Goal: Transaction & Acquisition: Purchase product/service

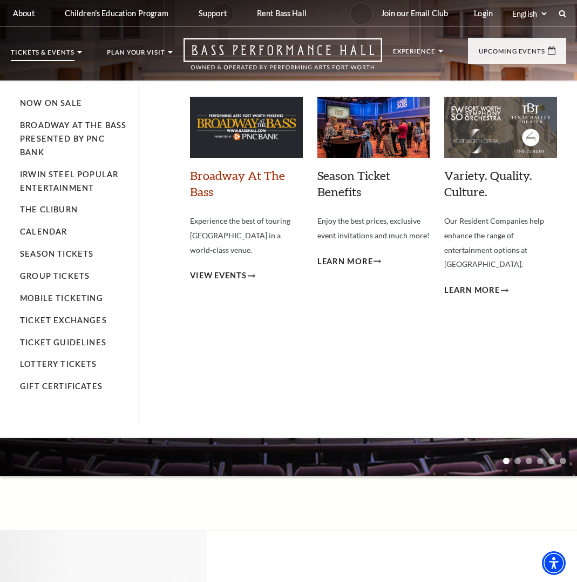
click at [221, 173] on link "Broadway At The Bass" at bounding box center [237, 183] width 95 height 31
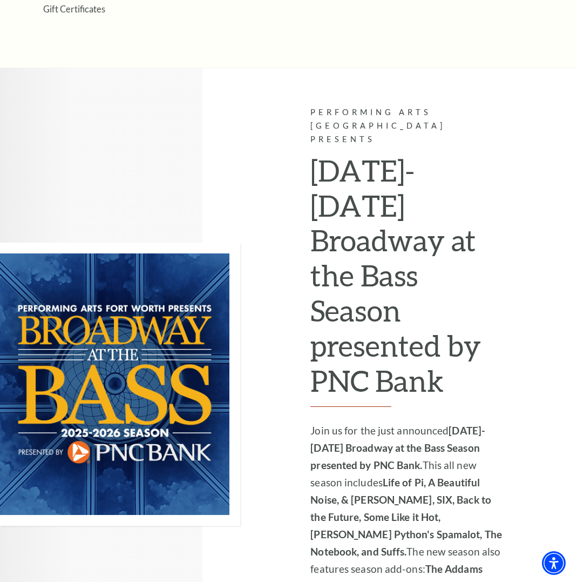
scroll to position [648, 0]
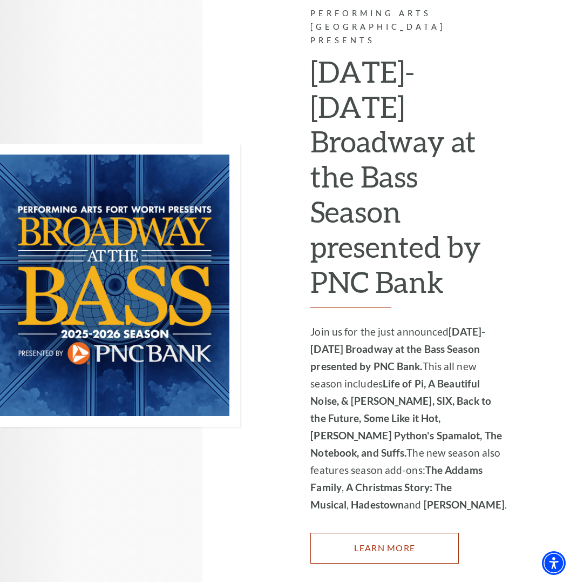
click at [402, 532] on link "Learn More" at bounding box center [385, 547] width 149 height 30
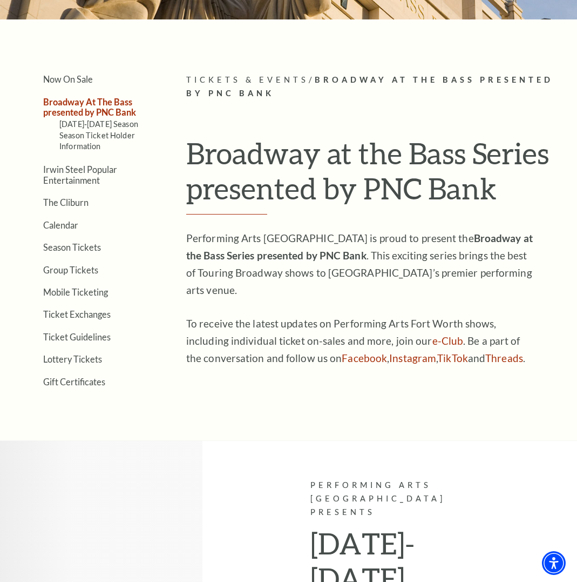
scroll to position [0, 0]
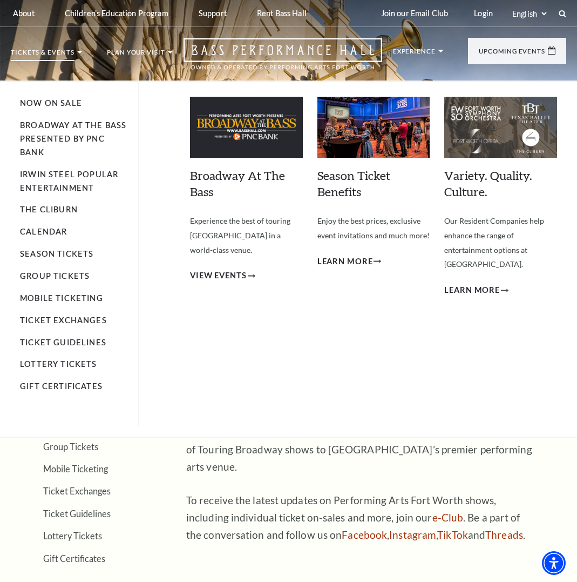
click at [71, 51] on p "Tickets & Events" at bounding box center [43, 55] width 64 height 12
click at [51, 104] on link "Now On Sale" at bounding box center [51, 102] width 62 height 9
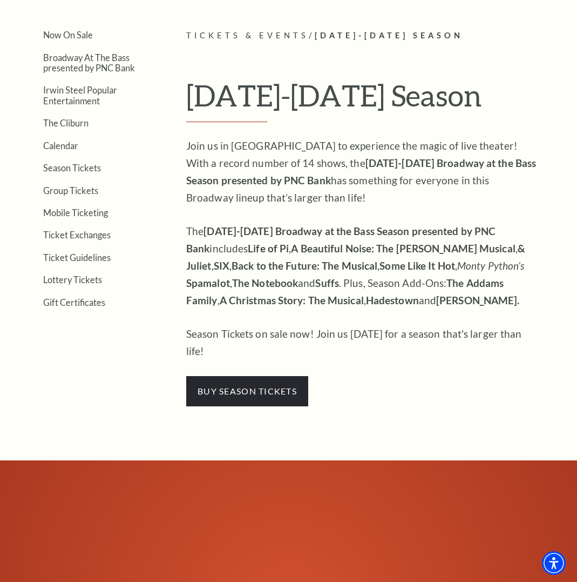
scroll to position [270, 0]
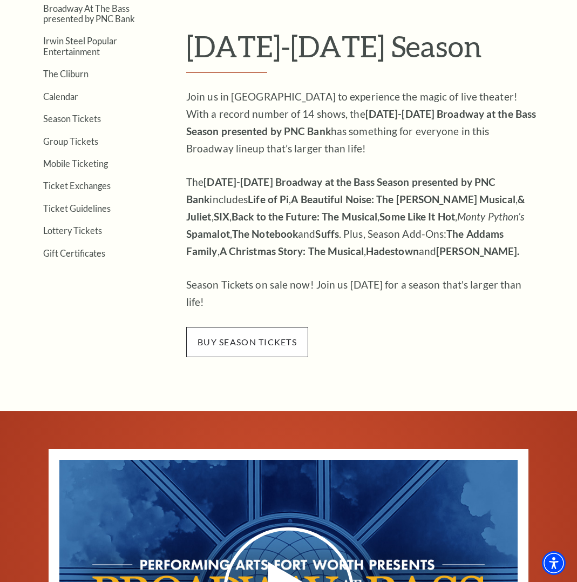
click at [279, 327] on span "buy season tickets" at bounding box center [247, 342] width 122 height 30
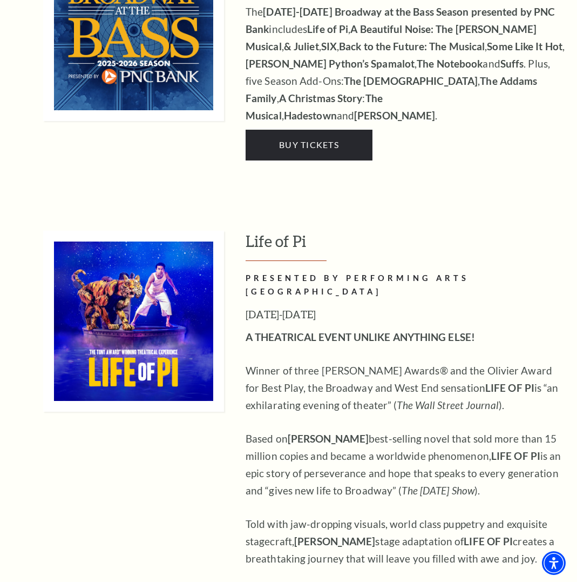
scroll to position [1350, 0]
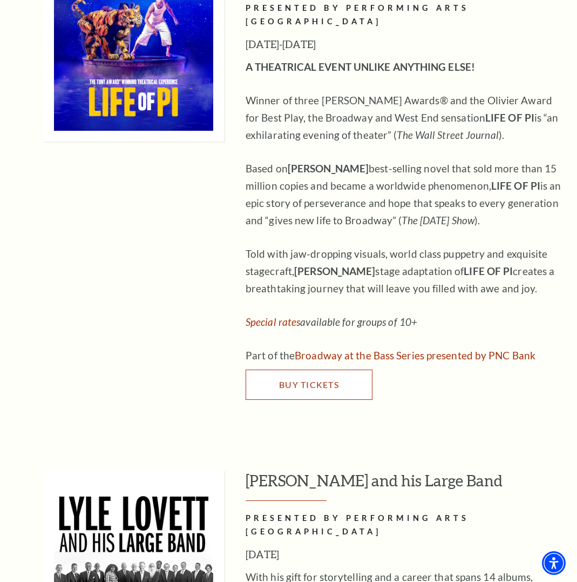
click at [300, 379] on span "Buy Tickets" at bounding box center [309, 384] width 60 height 10
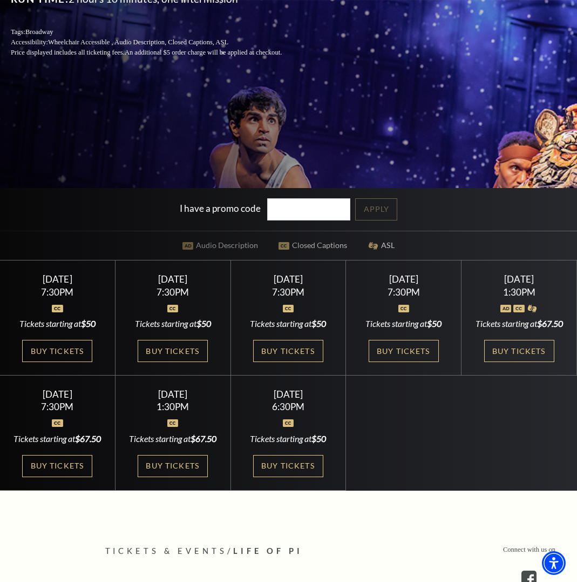
scroll to position [324, 0]
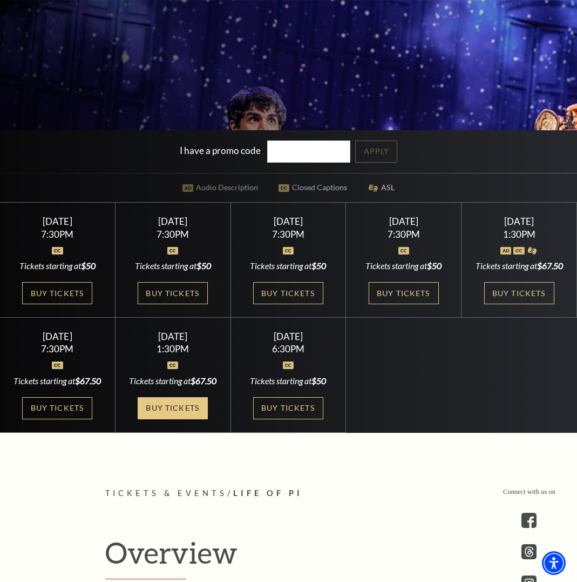
click at [183, 419] on link "Buy Tickets" at bounding box center [173, 408] width 70 height 22
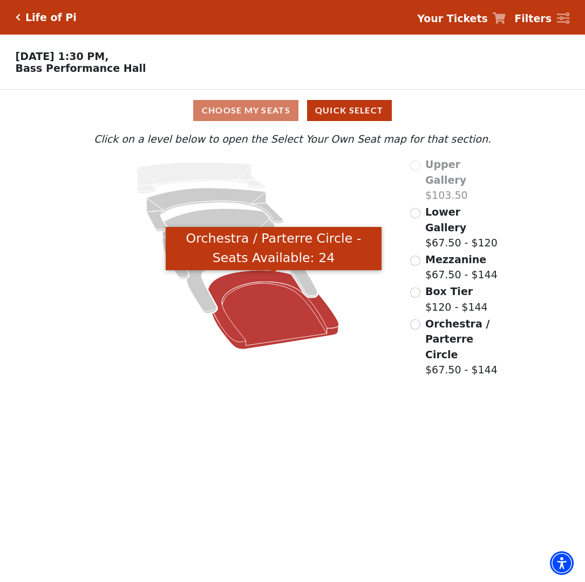
click at [260, 326] on icon "Orchestra / Parterre Circle - Seats Available: 24" at bounding box center [273, 309] width 131 height 79
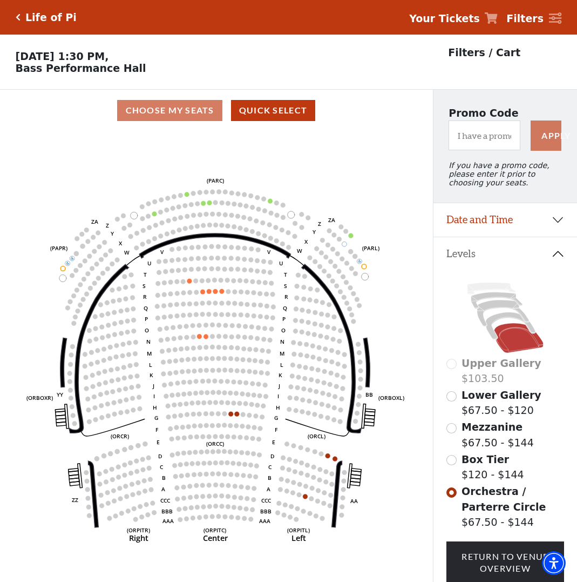
click at [18, 16] on icon "Click here to go back to filters" at bounding box center [18, 18] width 5 height 8
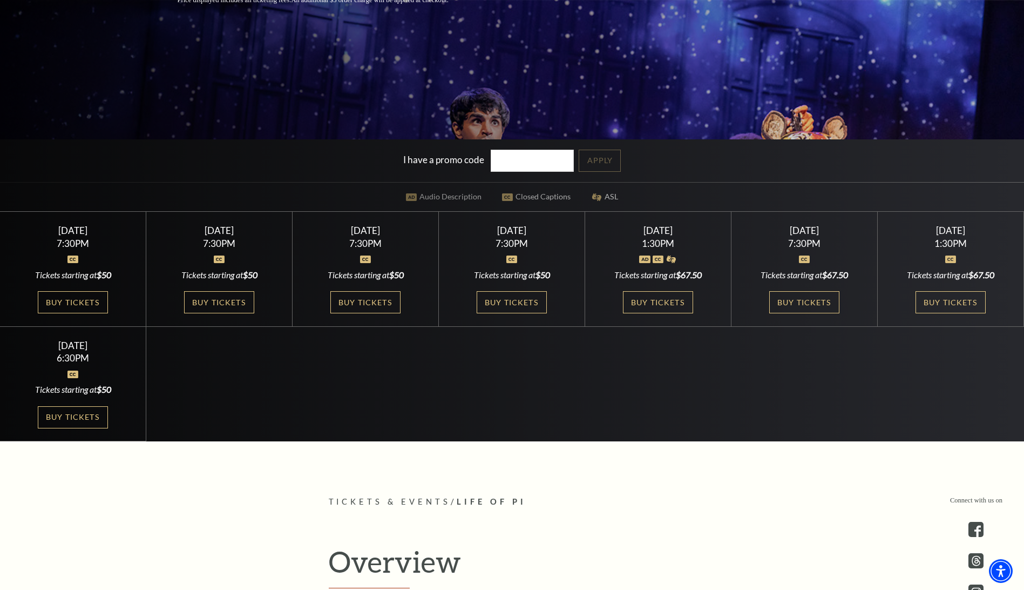
scroll to position [327, 0]
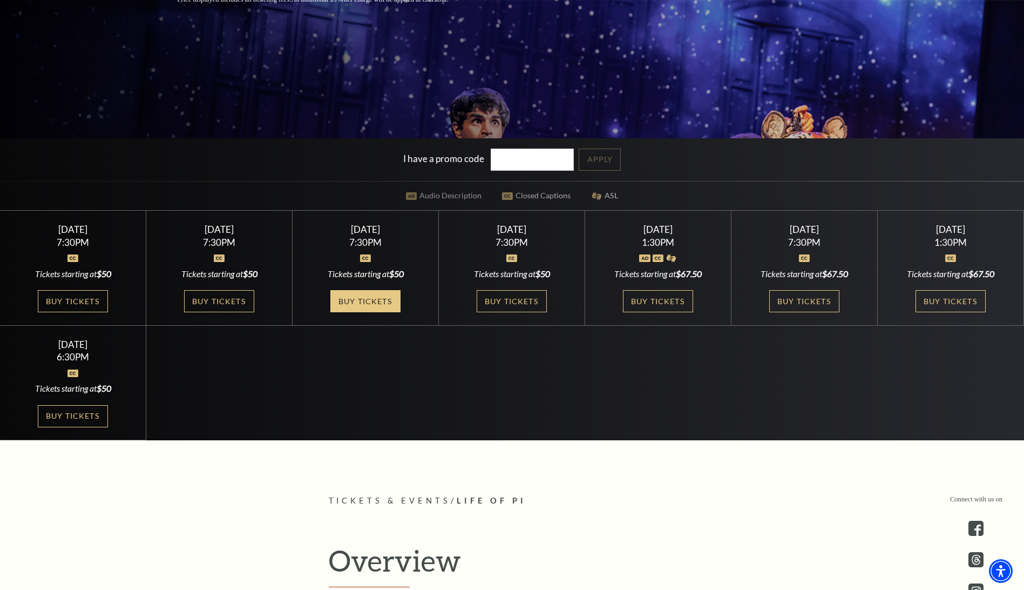
click at [368, 295] on link "Buy Tickets" at bounding box center [365, 301] width 70 height 22
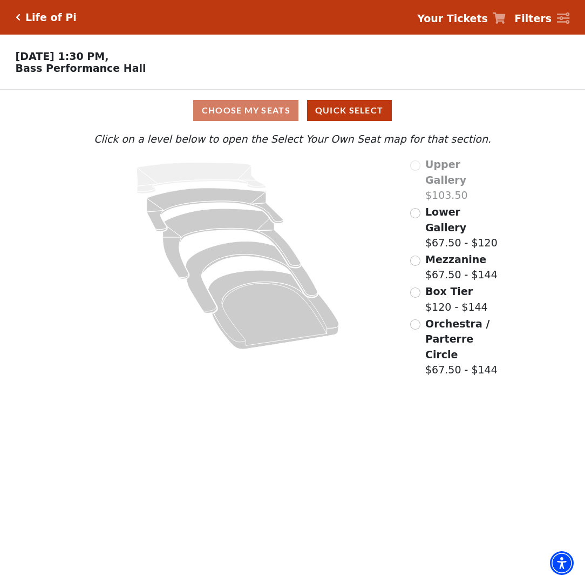
click at [245, 114] on div "Choose My Seats Quick Select" at bounding box center [292, 110] width 439 height 21
click at [416, 212] on input "Lower Gallery$67.50 - $120\a" at bounding box center [415, 213] width 10 height 10
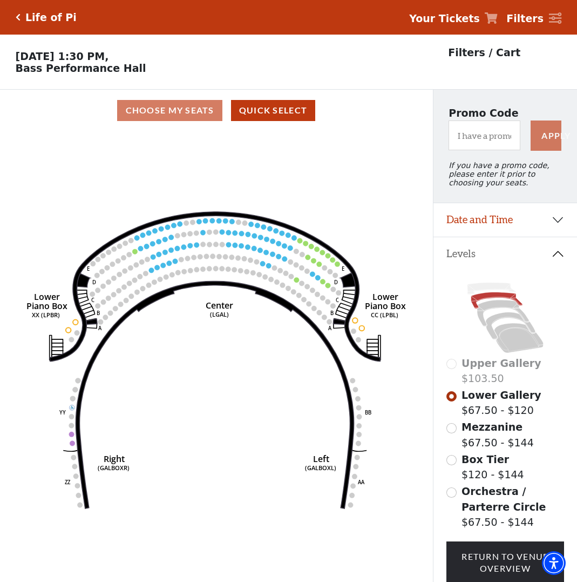
click at [21, 16] on div "Life of Pi" at bounding box center [49, 17] width 56 height 12
click at [18, 14] on icon "Click here to go back to filters" at bounding box center [18, 18] width 5 height 8
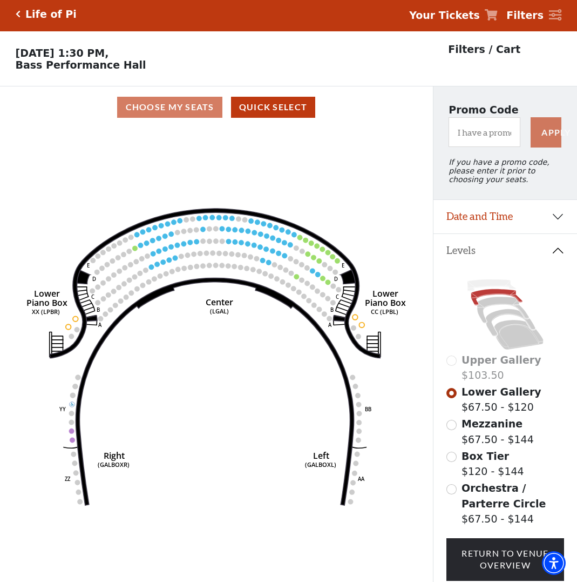
scroll to position [54, 0]
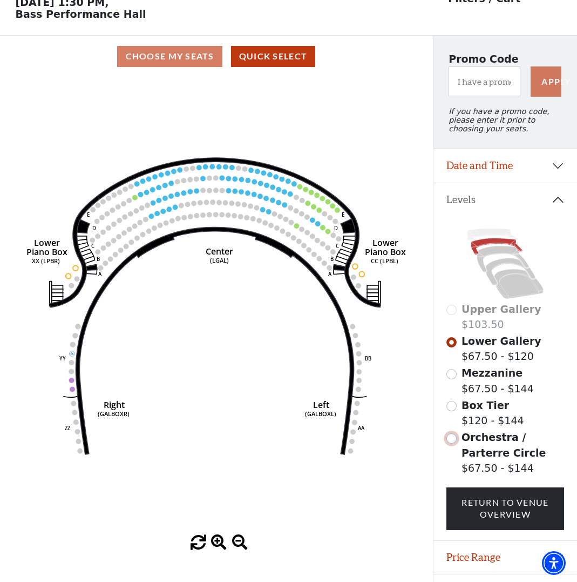
click at [452, 443] on input "Orchestra / Parterre Circle$67.50 - $144\a" at bounding box center [452, 438] width 10 height 10
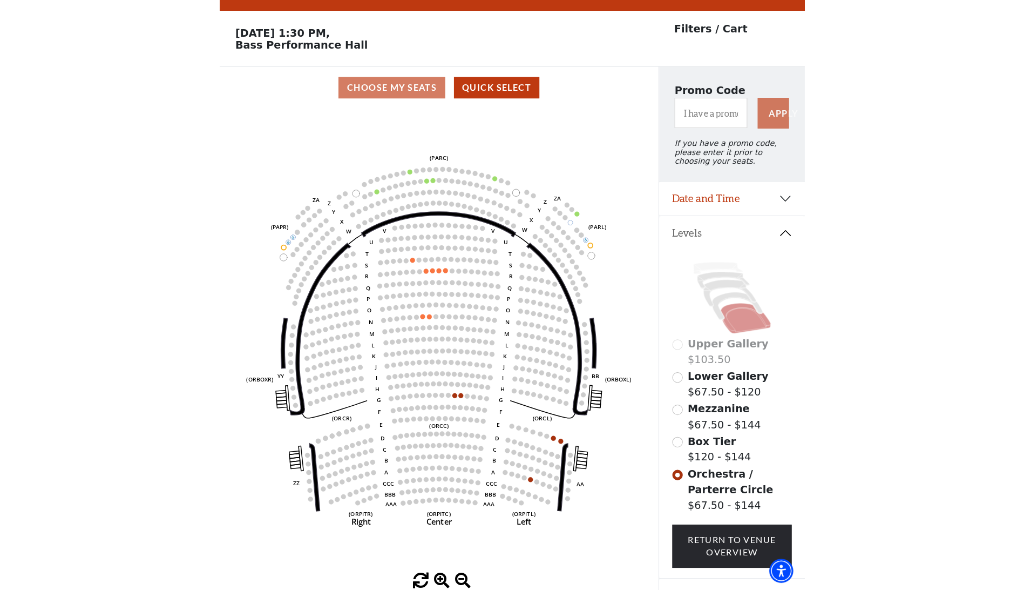
scroll to position [0, 0]
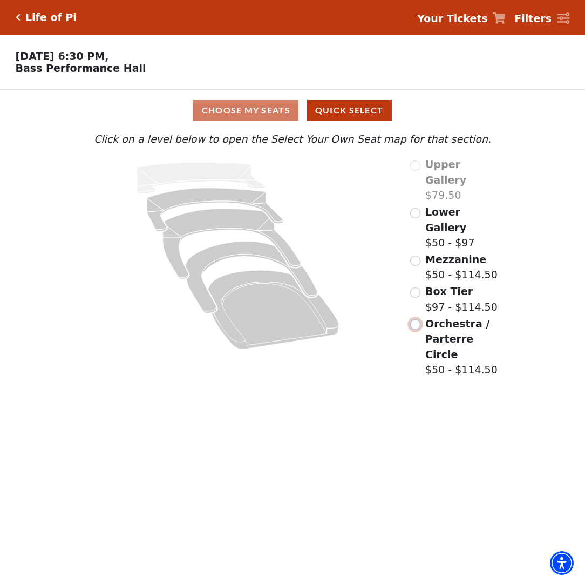
click at [415, 319] on input "Orchestra / Parterre Circle$50 - $114.50\a" at bounding box center [415, 324] width 10 height 10
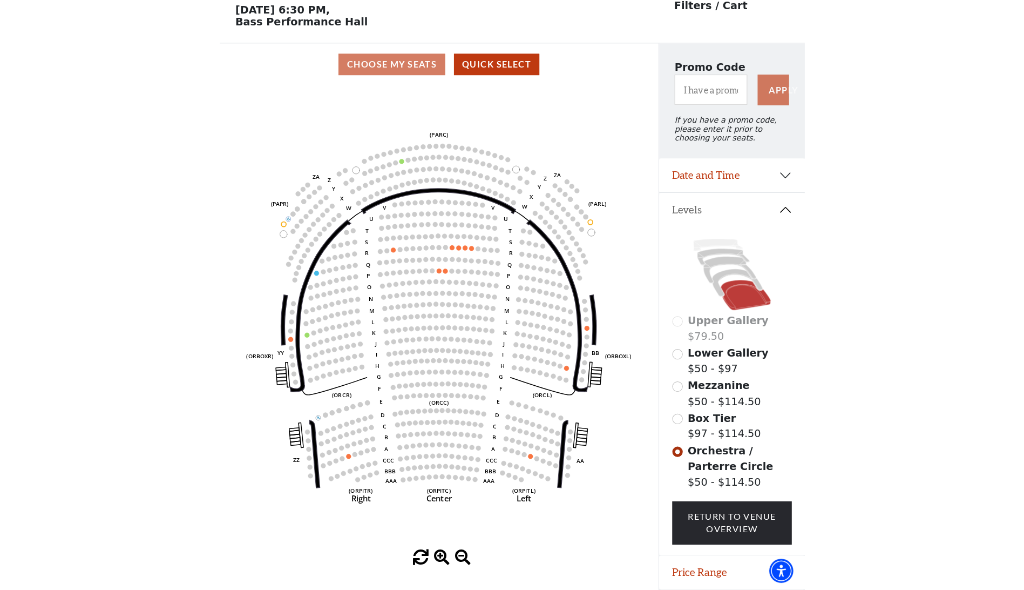
scroll to position [50, 0]
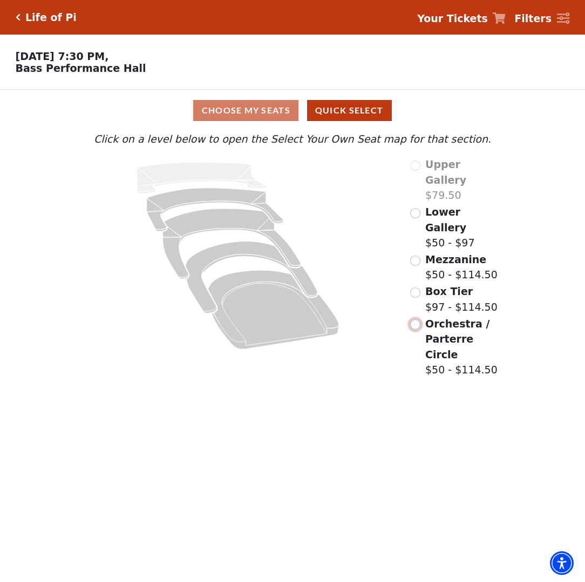
click at [414, 319] on input "Orchestra / Parterre Circle$50 - $114.50\a" at bounding box center [415, 324] width 10 height 10
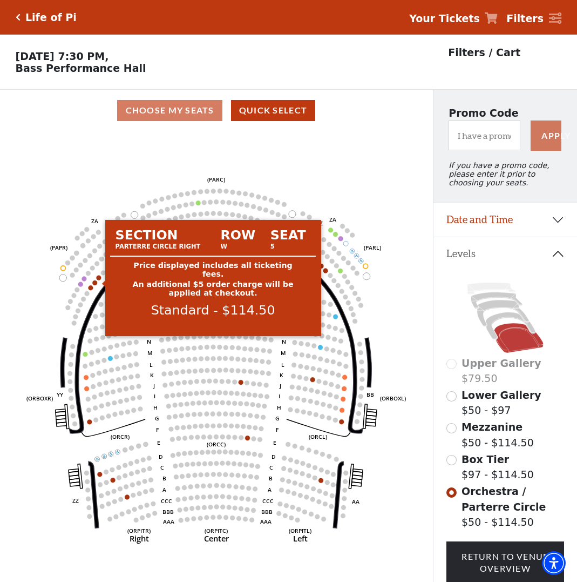
click at [98, 280] on circle at bounding box center [99, 277] width 5 height 5
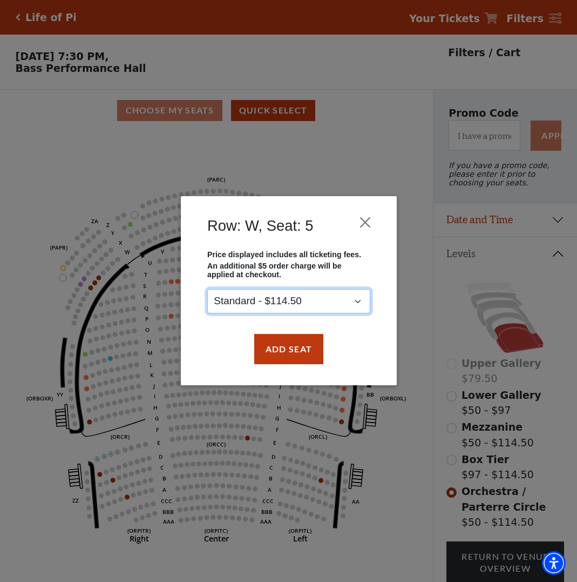
click at [356, 300] on select "Standard - $114.50" at bounding box center [288, 301] width 163 height 24
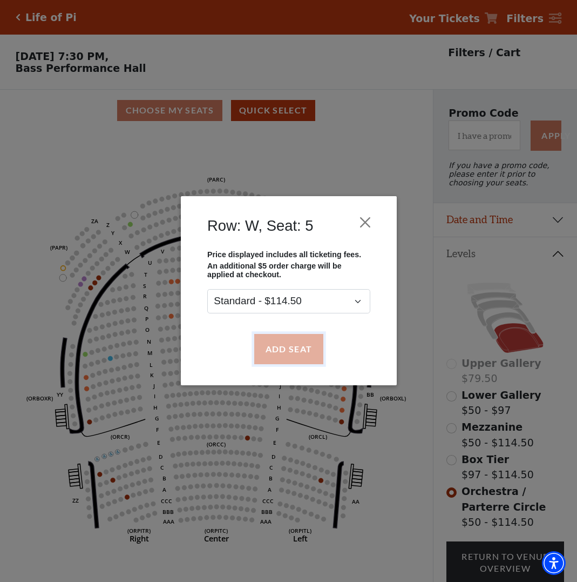
click at [284, 352] on button "Add Seat" at bounding box center [288, 349] width 69 height 30
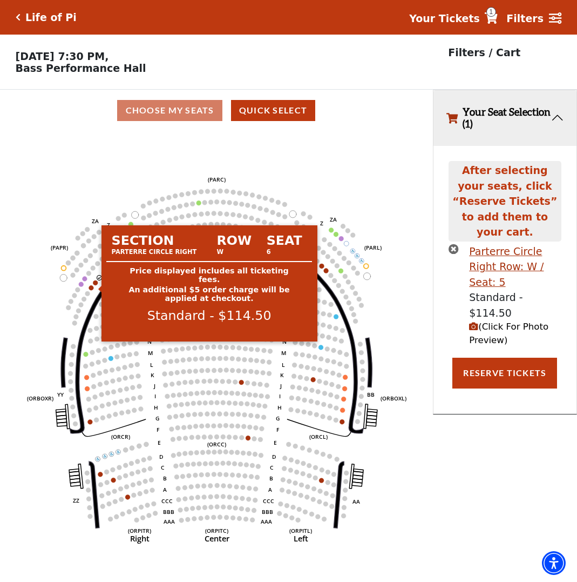
click at [95, 285] on circle at bounding box center [95, 282] width 5 height 5
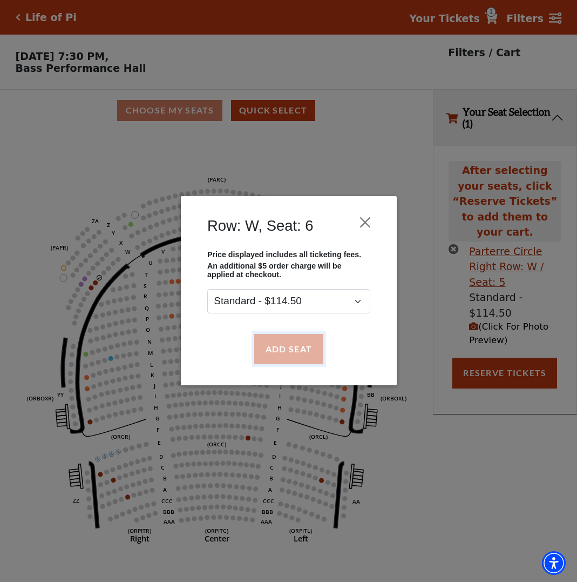
click at [294, 347] on button "Add Seat" at bounding box center [288, 349] width 69 height 30
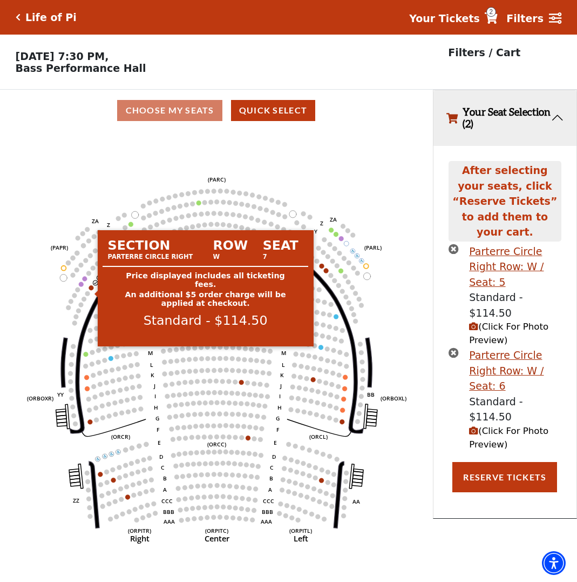
click at [91, 290] on circle at bounding box center [91, 287] width 5 height 5
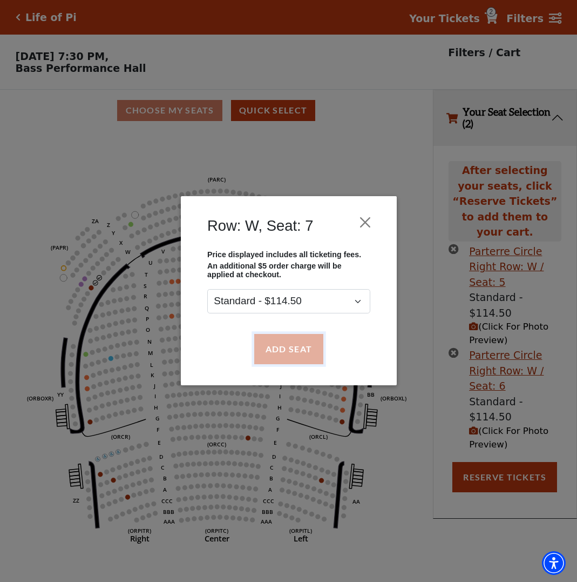
click at [293, 345] on button "Add Seat" at bounding box center [288, 349] width 69 height 30
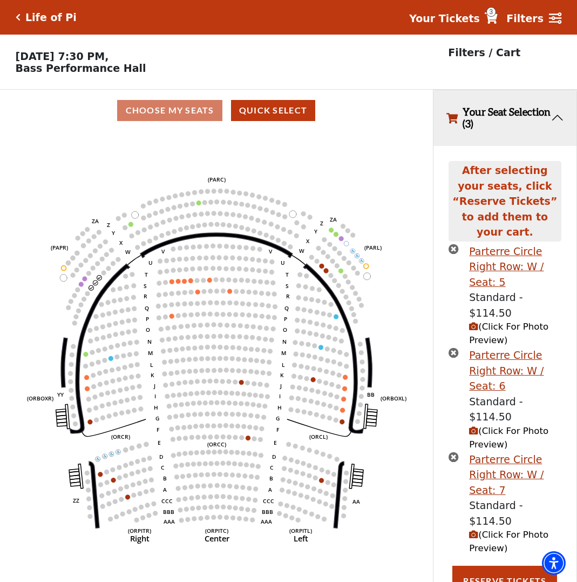
click at [512, 321] on span "(Click For Photo Preview)" at bounding box center [508, 333] width 79 height 24
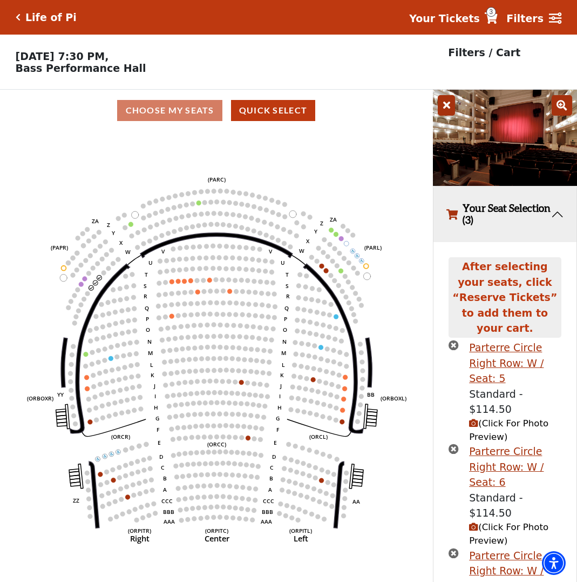
click at [561, 111] on icon at bounding box center [562, 105] width 21 height 21
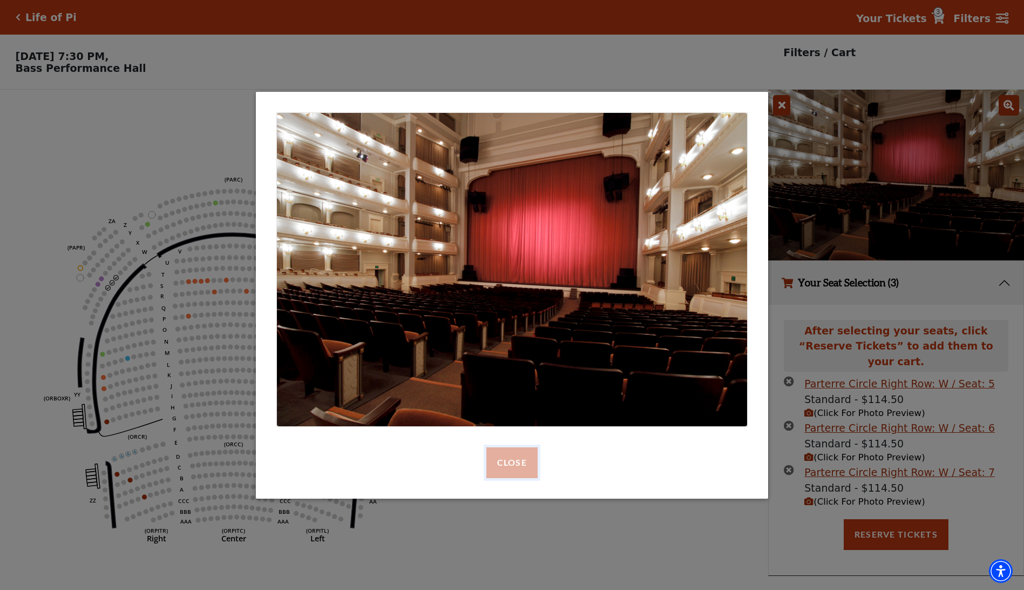
click at [512, 464] on button "Close" at bounding box center [512, 462] width 51 height 30
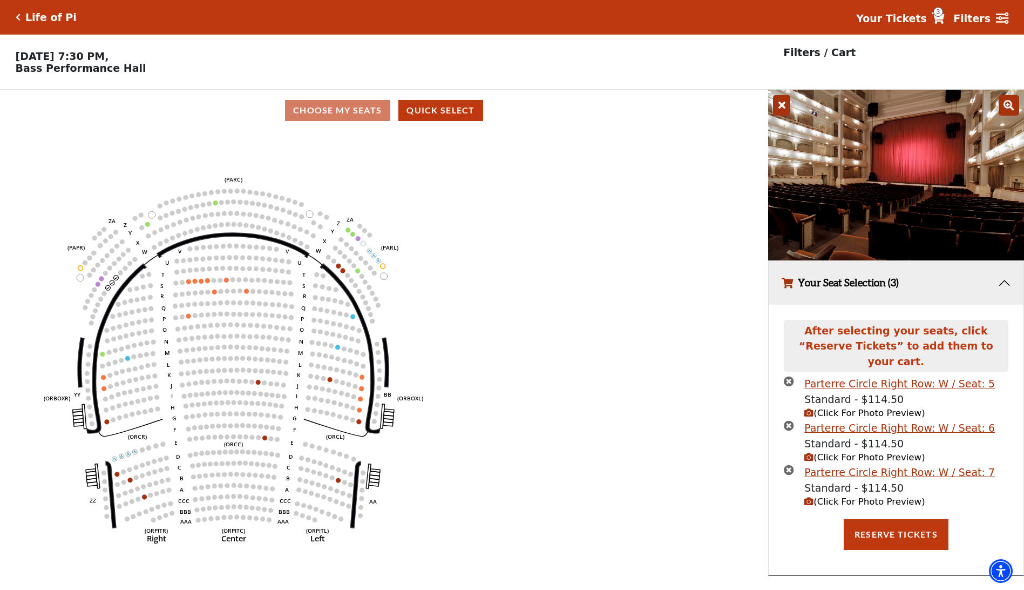
click at [585, 408] on span "(Click For Photo Preview)" at bounding box center [865, 413] width 120 height 10
click at [585, 452] on span "(Click For Photo Preview)" at bounding box center [865, 457] width 120 height 10
click at [585, 408] on icon "(Click For Photo Preview)" at bounding box center [809, 412] width 9 height 9
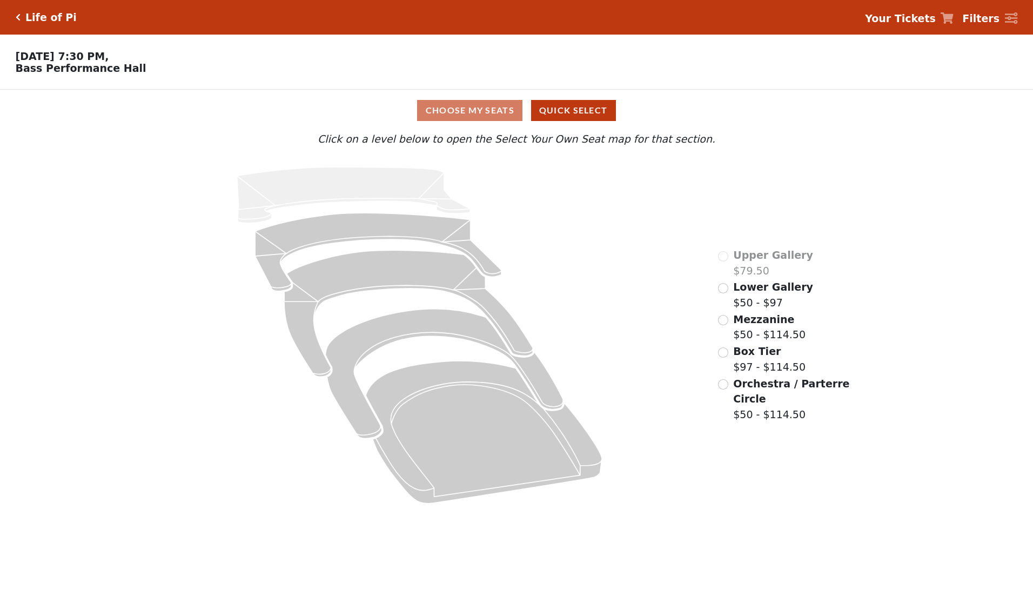
click at [1007, 109] on div "Choose My Seats Quick Select Current Level Click on a level below to open the S…" at bounding box center [516, 302] width 1033 height 424
click at [18, 16] on icon "Click here to go back to filters" at bounding box center [18, 18] width 5 height 8
click at [727, 387] on input "Orchestra / Parterre Circle$50 - $114.50\a" at bounding box center [723, 384] width 10 height 10
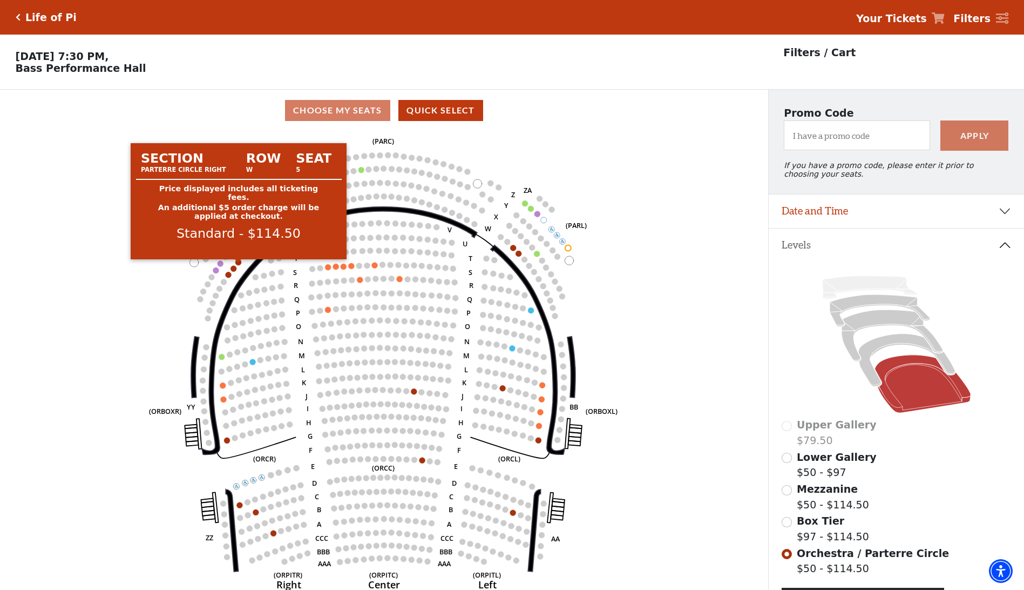
click at [240, 265] on circle at bounding box center [238, 262] width 6 height 6
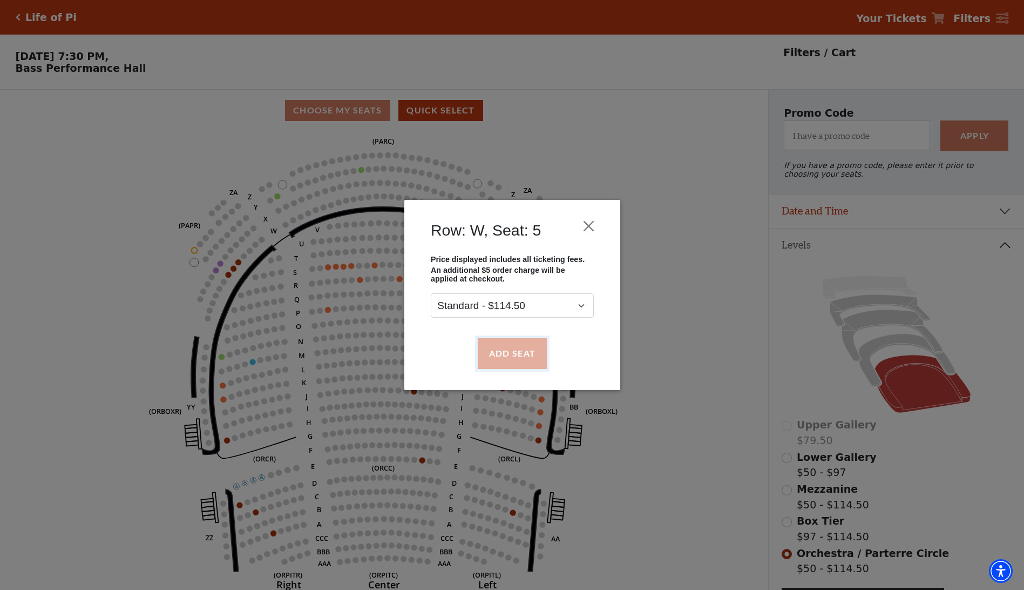
click at [525, 349] on button "Add Seat" at bounding box center [511, 353] width 69 height 30
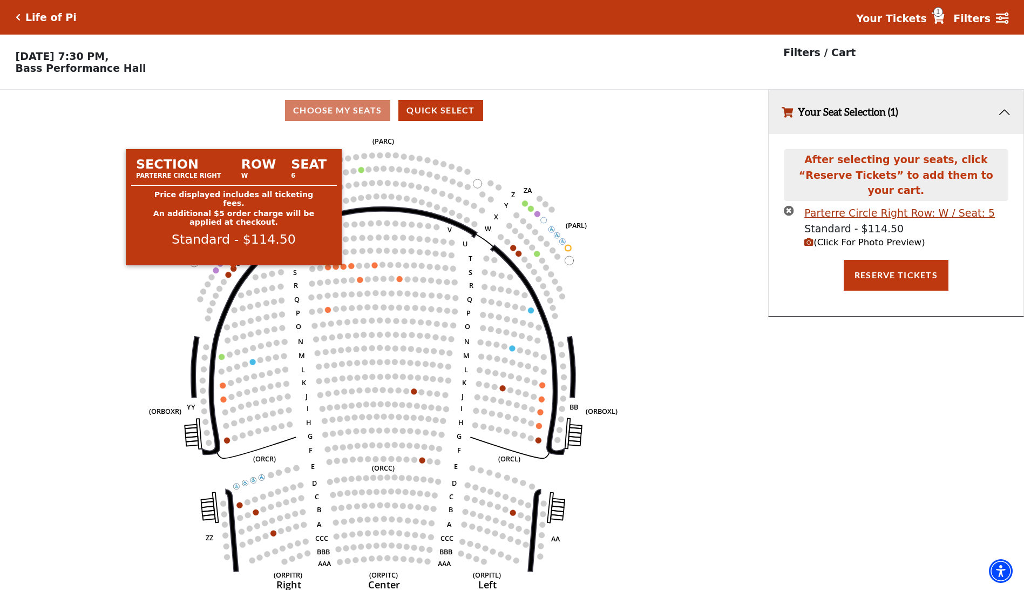
click at [233, 271] on circle at bounding box center [234, 268] width 6 height 6
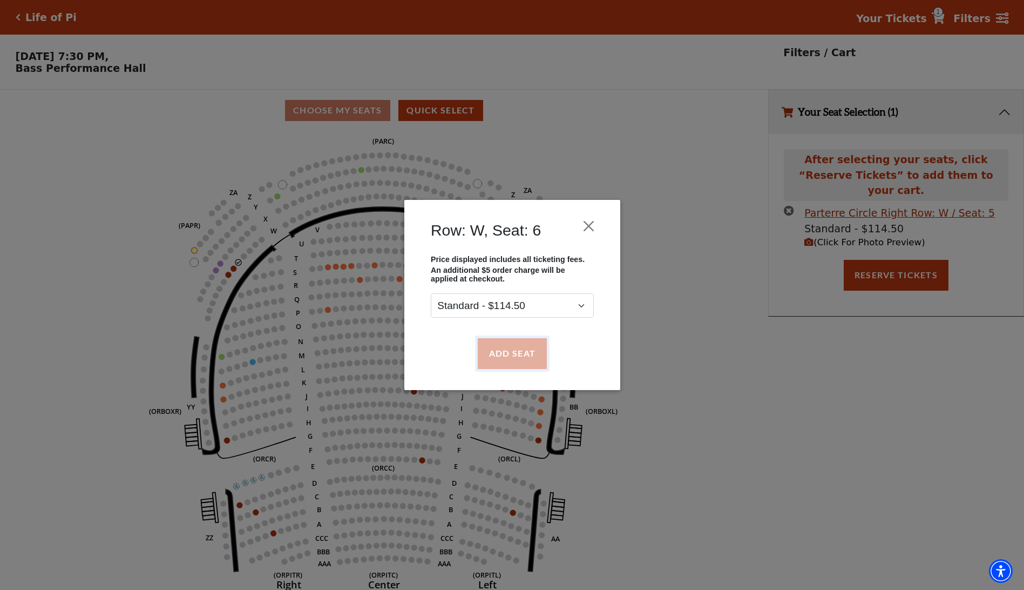
drag, startPoint x: 517, startPoint y: 353, endPoint x: 497, endPoint y: 350, distance: 20.2
click at [515, 352] on button "Add Seat" at bounding box center [511, 353] width 69 height 30
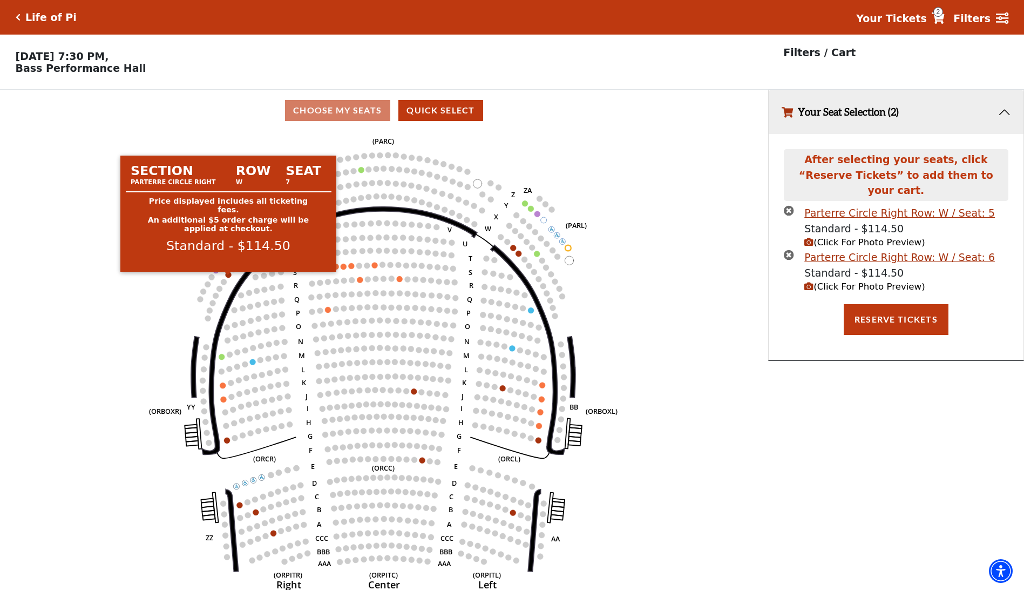
click at [226, 278] on circle at bounding box center [229, 275] width 6 height 6
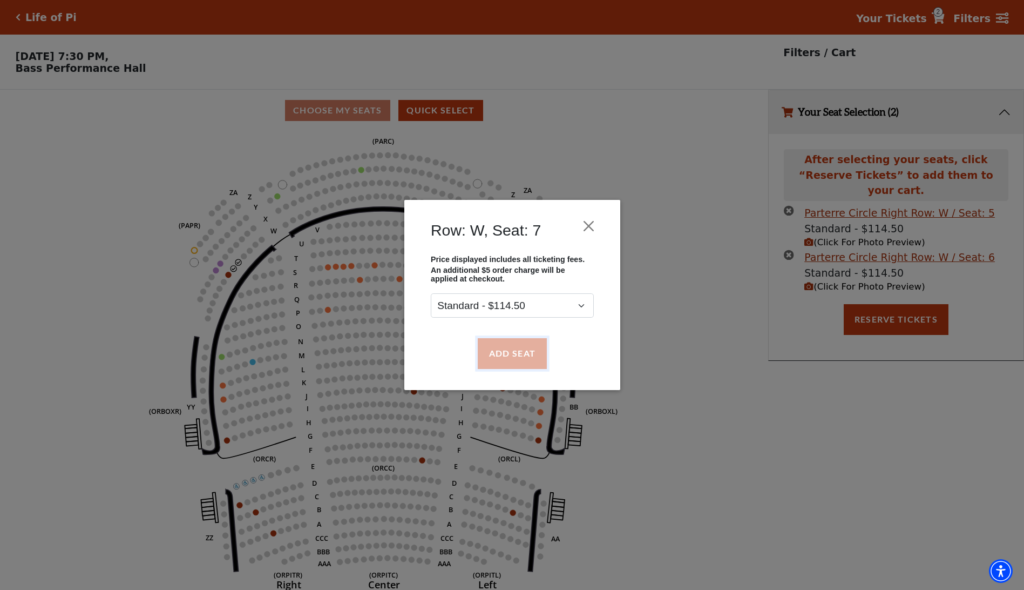
click at [511, 357] on button "Add Seat" at bounding box center [511, 353] width 69 height 30
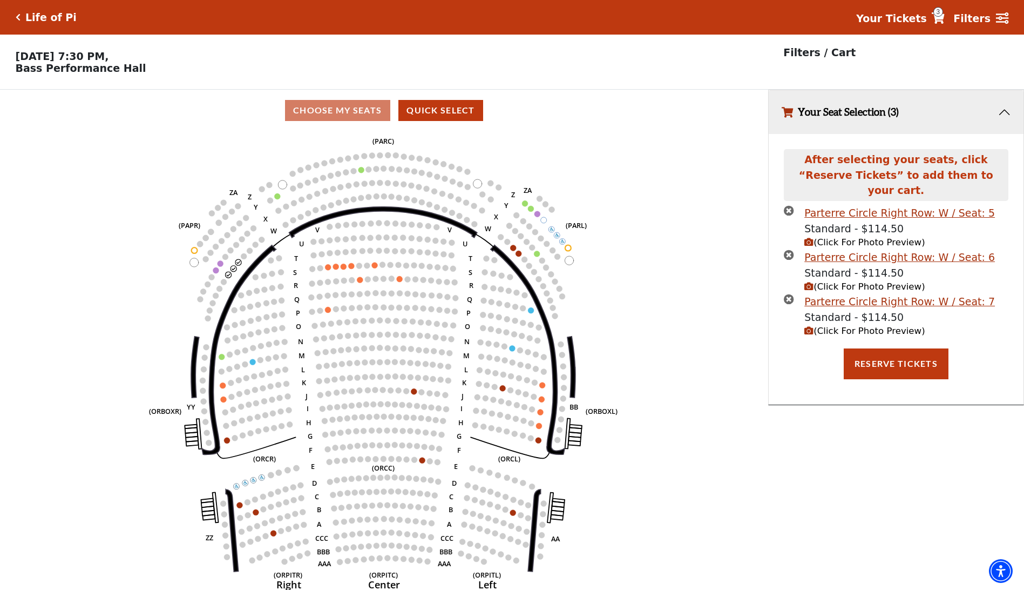
click at [910, 17] on strong "Your Tickets" at bounding box center [891, 18] width 71 height 12
click at [938, 17] on link "Your Tickets 3" at bounding box center [900, 19] width 89 height 16
click at [945, 18] on icon at bounding box center [938, 17] width 13 height 11
click at [813, 238] on icon "(Click For Photo Preview)" at bounding box center [809, 242] width 9 height 9
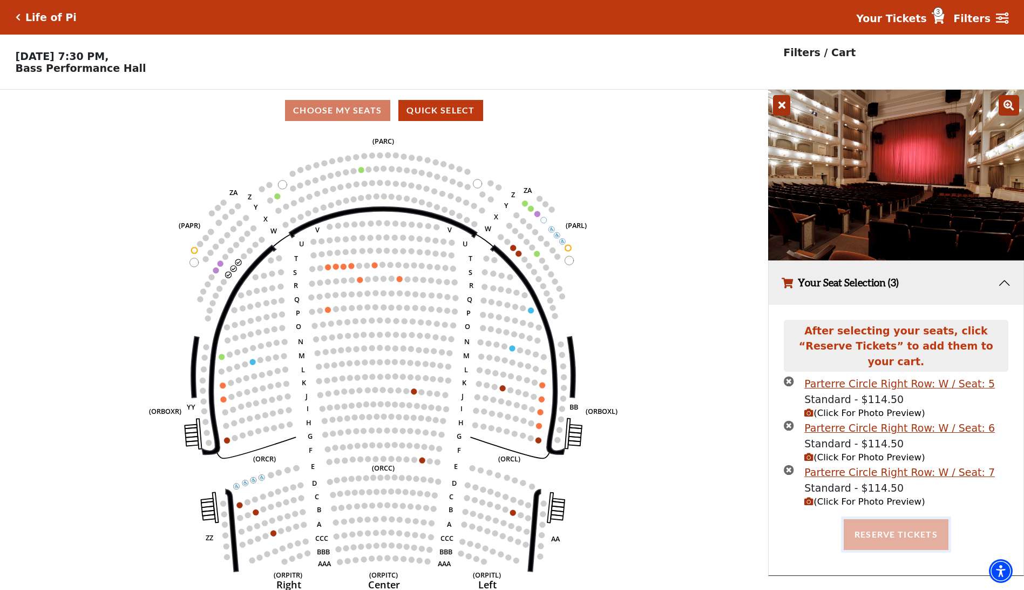
click at [886, 520] on button "Reserve Tickets" at bounding box center [896, 534] width 105 height 30
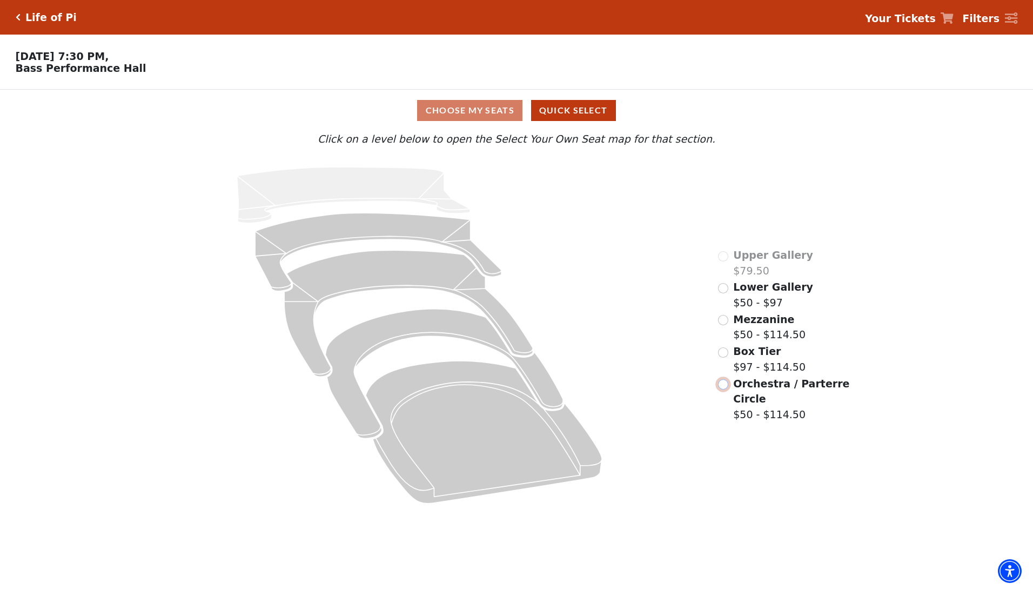
click at [725, 388] on input "Orchestra / Parterre Circle$50 - $114.50\a" at bounding box center [723, 384] width 10 height 10
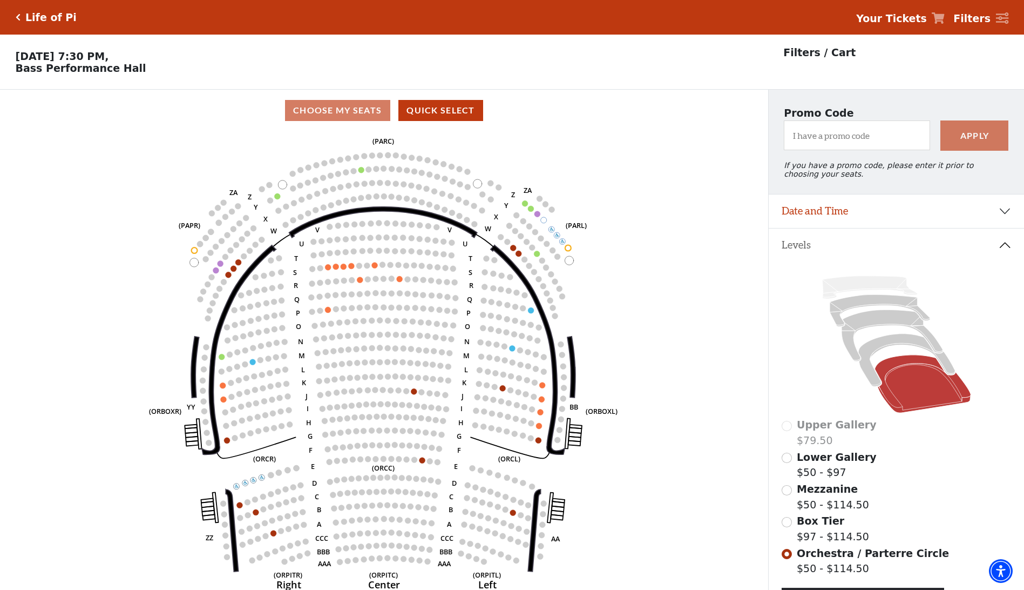
scroll to position [50, 0]
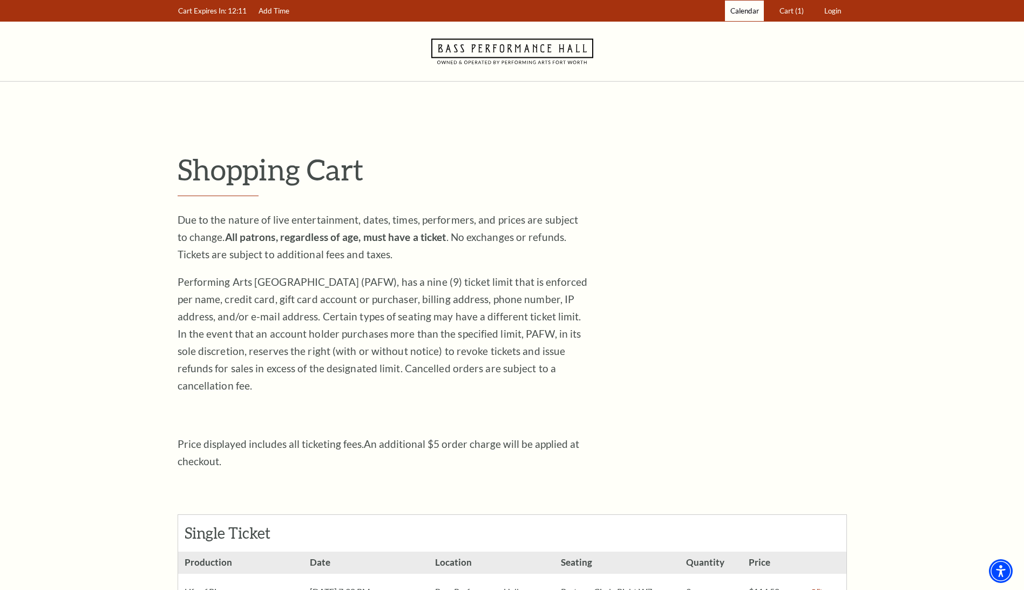
click at [742, 11] on span "Calendar" at bounding box center [745, 10] width 29 height 9
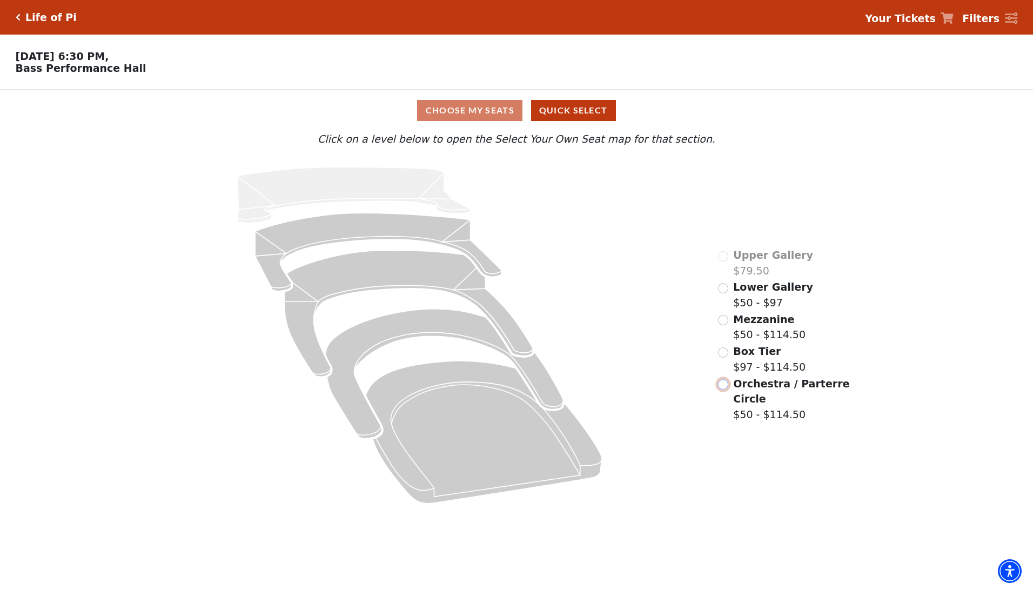
click at [726, 387] on input "Orchestra / Parterre Circle$50 - $114.50\a" at bounding box center [723, 384] width 10 height 10
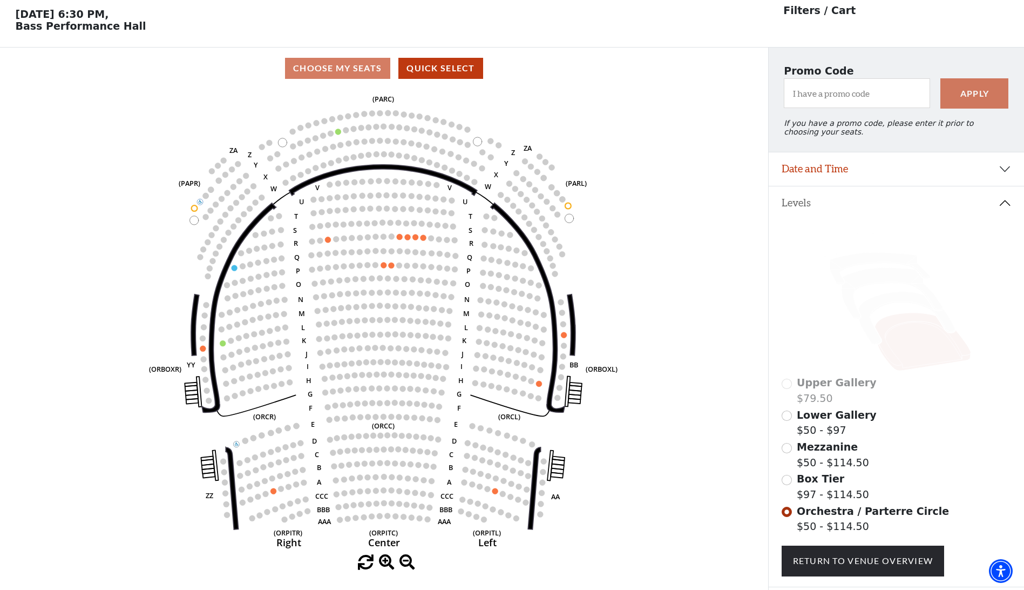
scroll to position [50, 0]
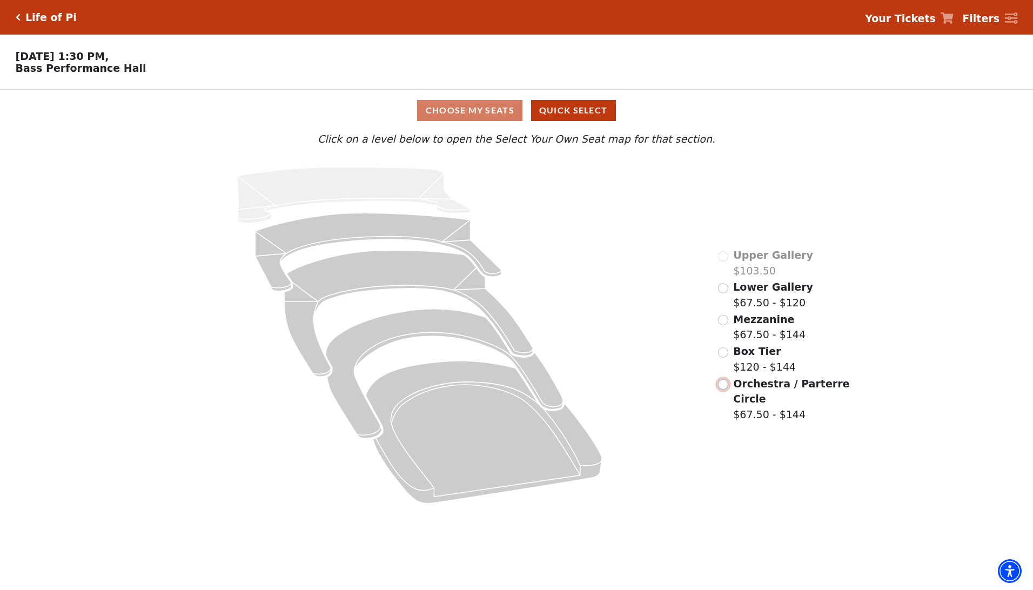
click at [721, 386] on input "Orchestra / Parterre Circle$67.50 - $144\a" at bounding box center [723, 384] width 10 height 10
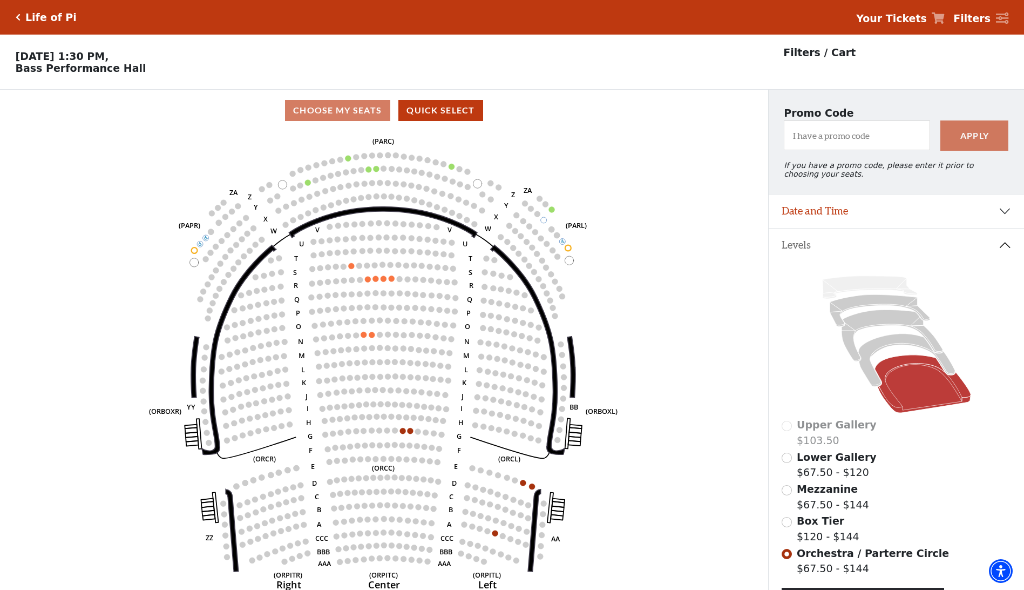
scroll to position [50, 0]
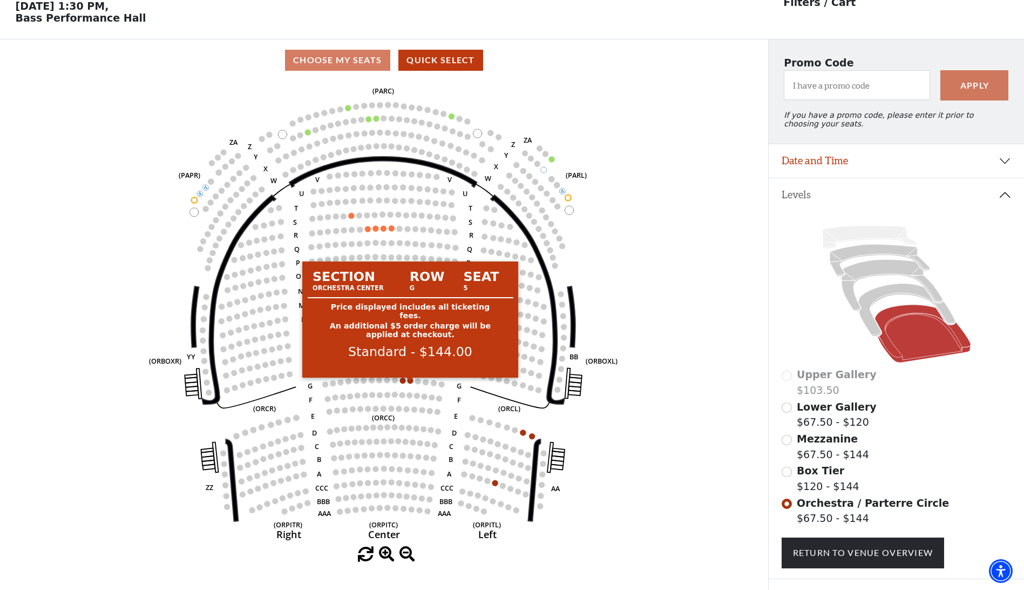
click at [410, 383] on circle at bounding box center [411, 380] width 6 height 6
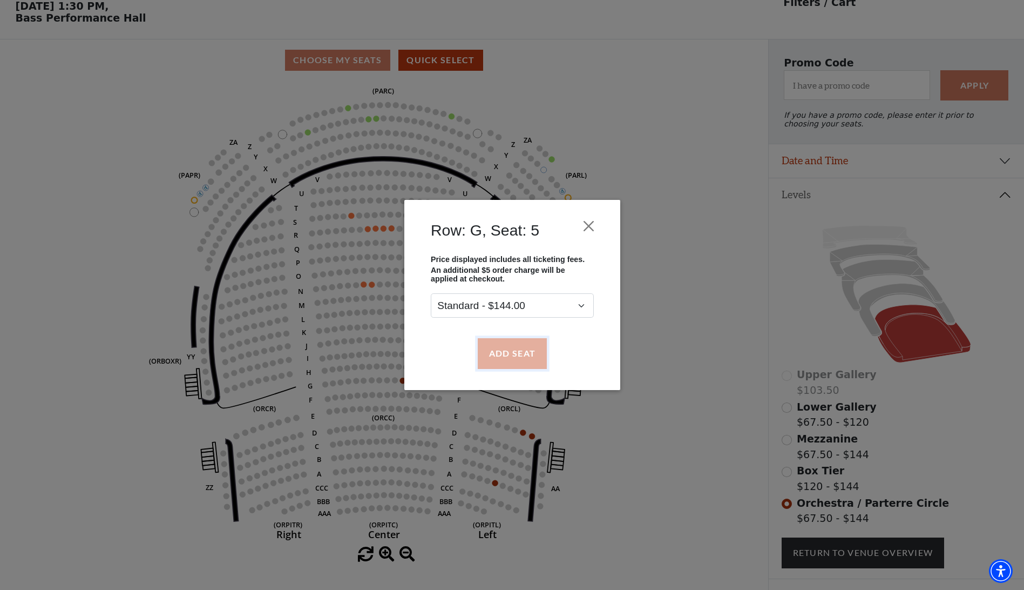
click at [512, 350] on button "Add Seat" at bounding box center [511, 353] width 69 height 30
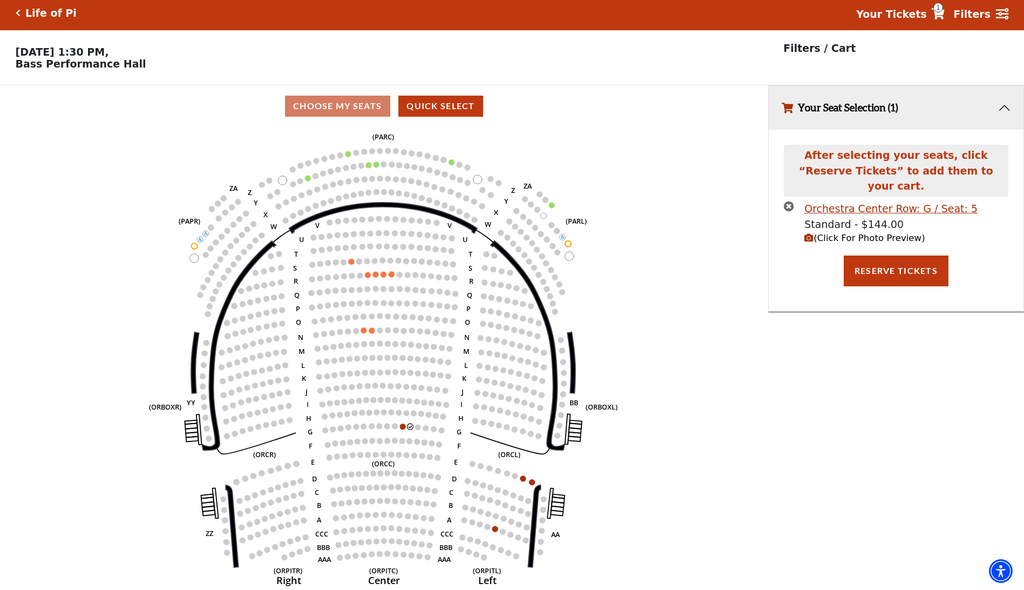
scroll to position [0, 0]
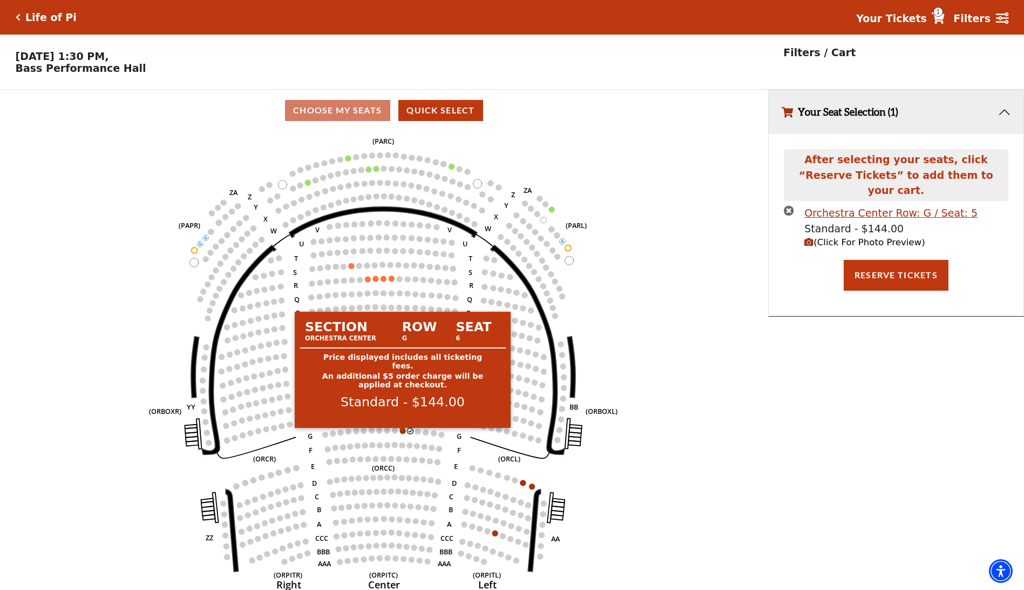
click at [401, 434] on circle at bounding box center [403, 431] width 6 height 6
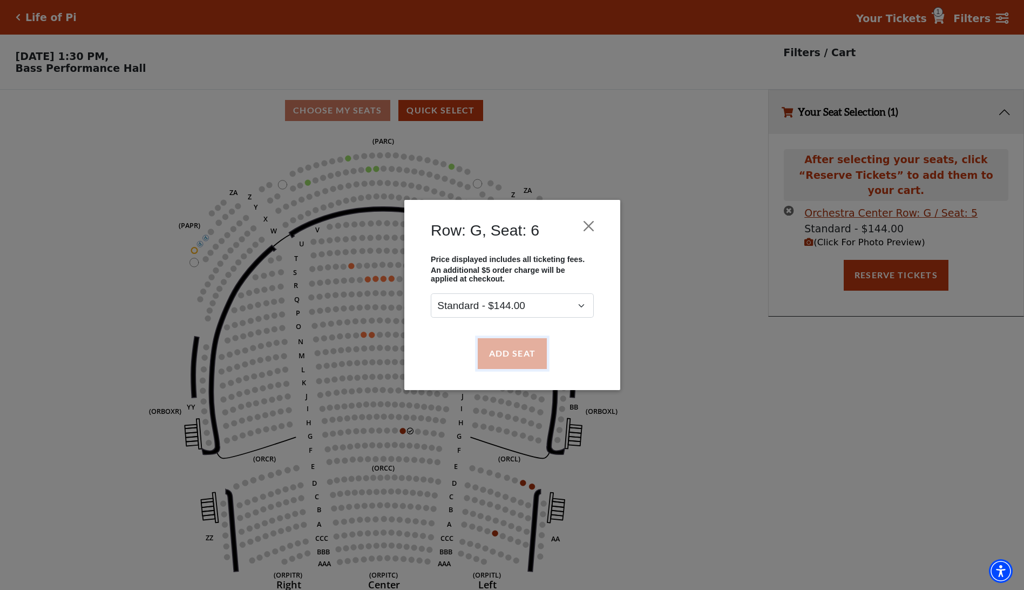
click at [517, 353] on button "Add Seat" at bounding box center [511, 353] width 69 height 30
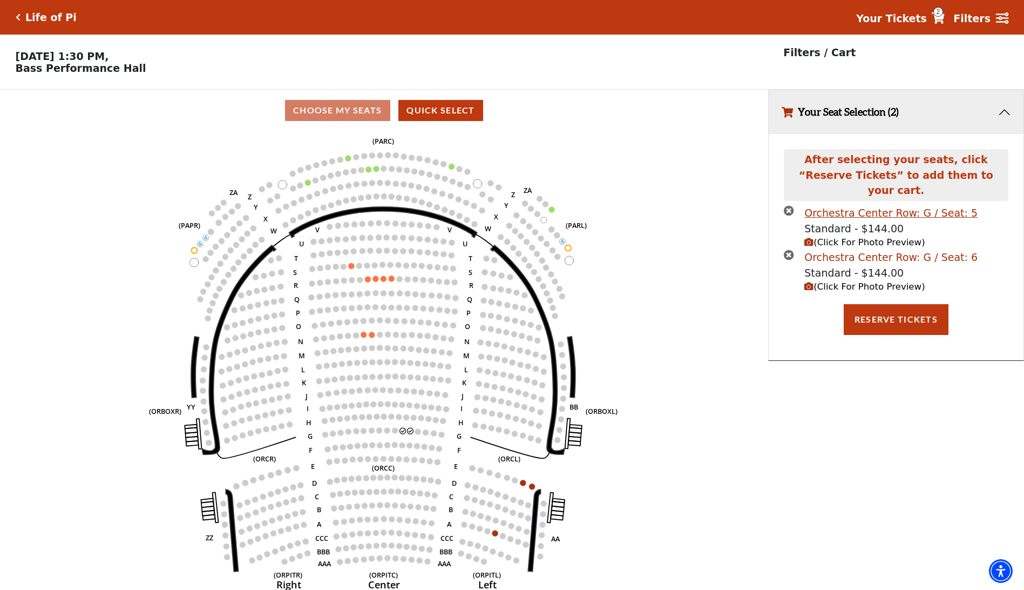
click at [866, 249] on div "Orchestra Center Row: G / Seat: 6" at bounding box center [891, 257] width 173 height 16
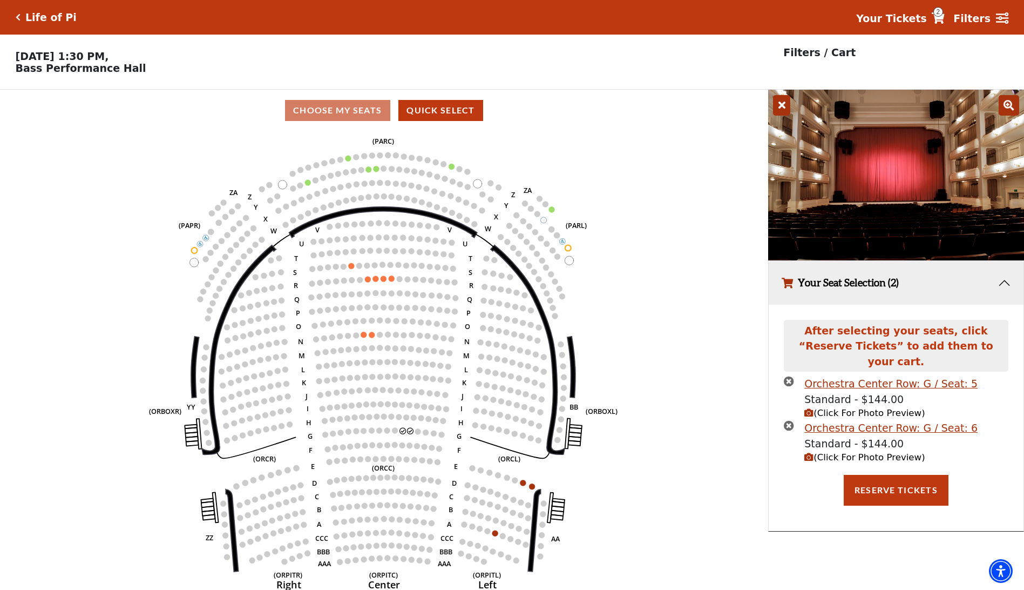
click at [913, 17] on strong "Your Tickets" at bounding box center [891, 18] width 71 height 12
click at [943, 18] on icon at bounding box center [938, 17] width 13 height 11
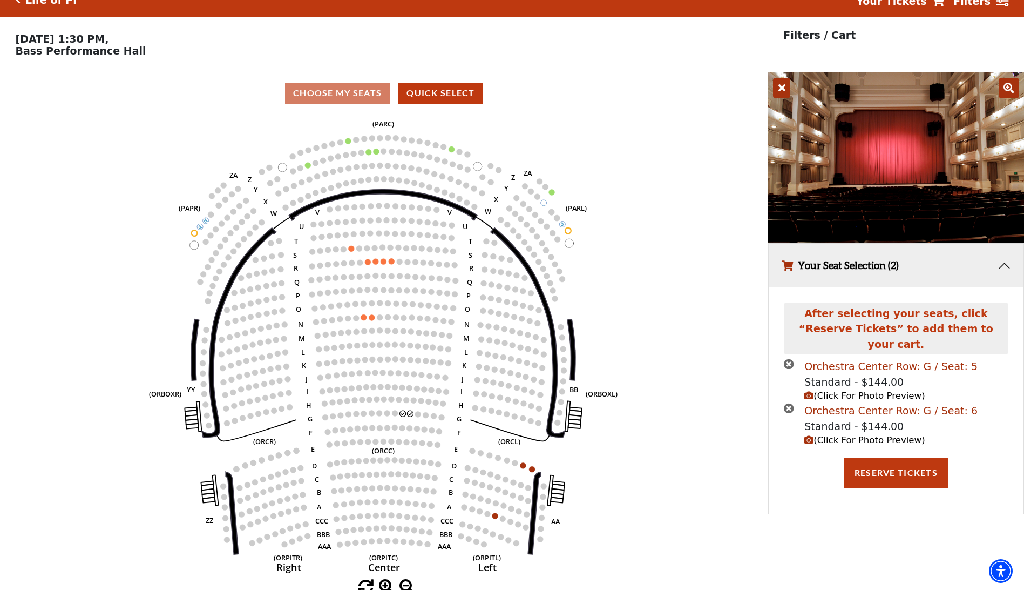
scroll to position [26, 0]
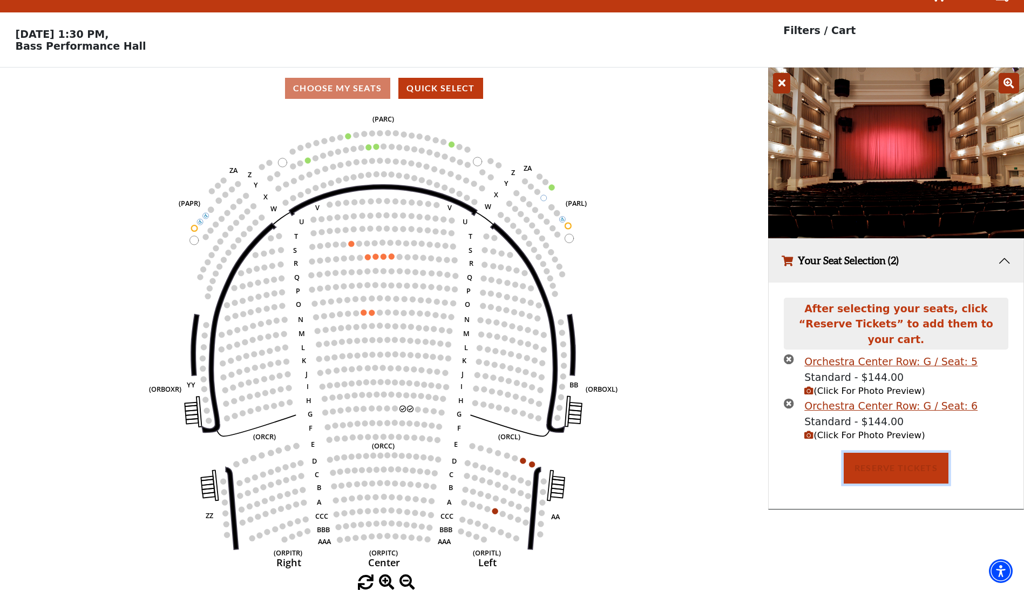
click at [876, 455] on button "Reserve Tickets" at bounding box center [896, 468] width 105 height 30
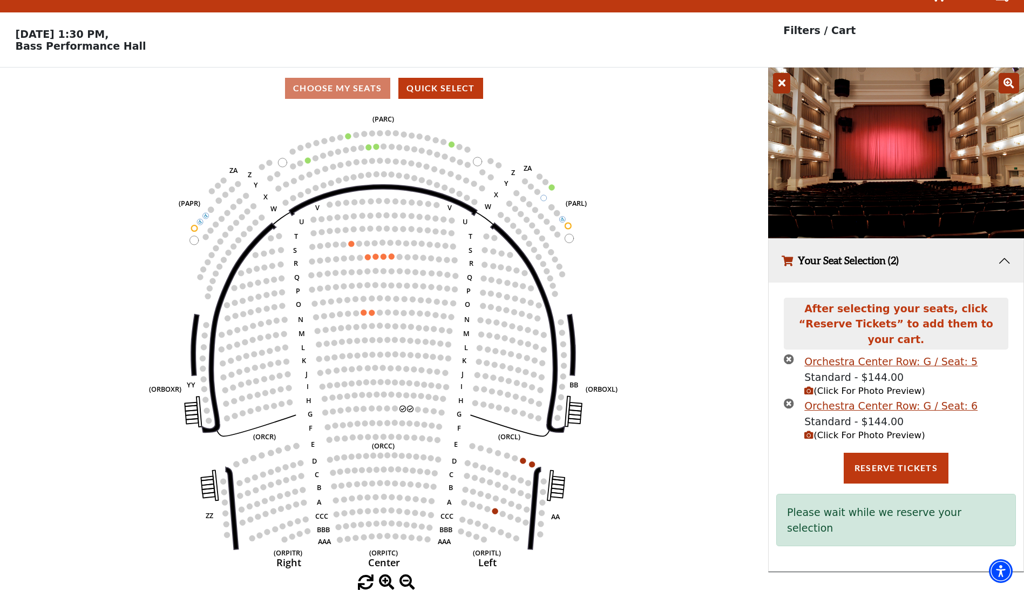
scroll to position [0, 0]
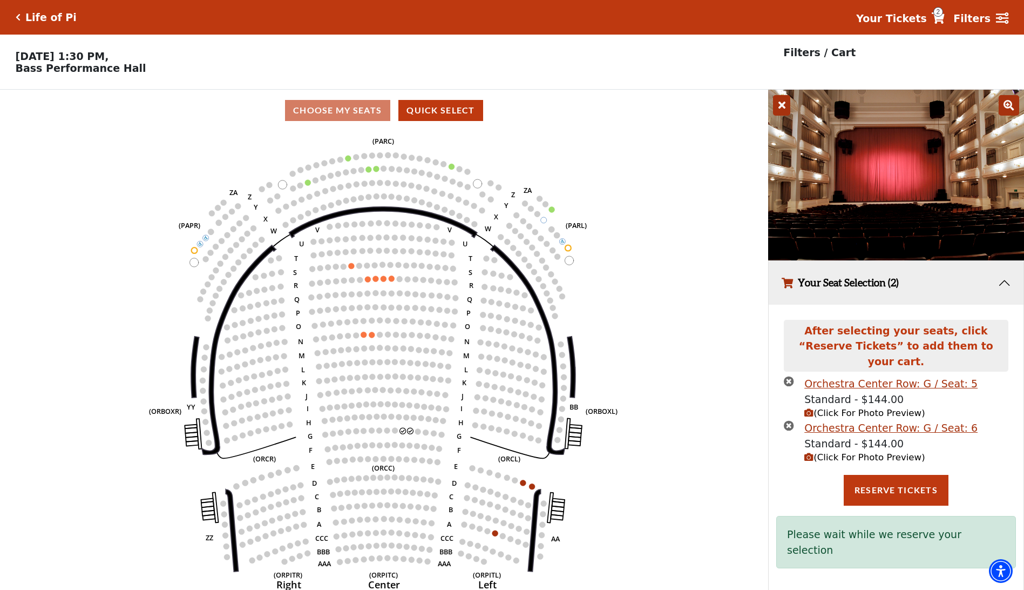
drag, startPoint x: 131, startPoint y: 69, endPoint x: 158, endPoint y: 99, distance: 40.9
click at [158, 99] on div "Life of Pi Your Tickets 2 Filters Choose Your Own Seats Sunday, September 28 at…" at bounding box center [512, 306] width 1024 height 612
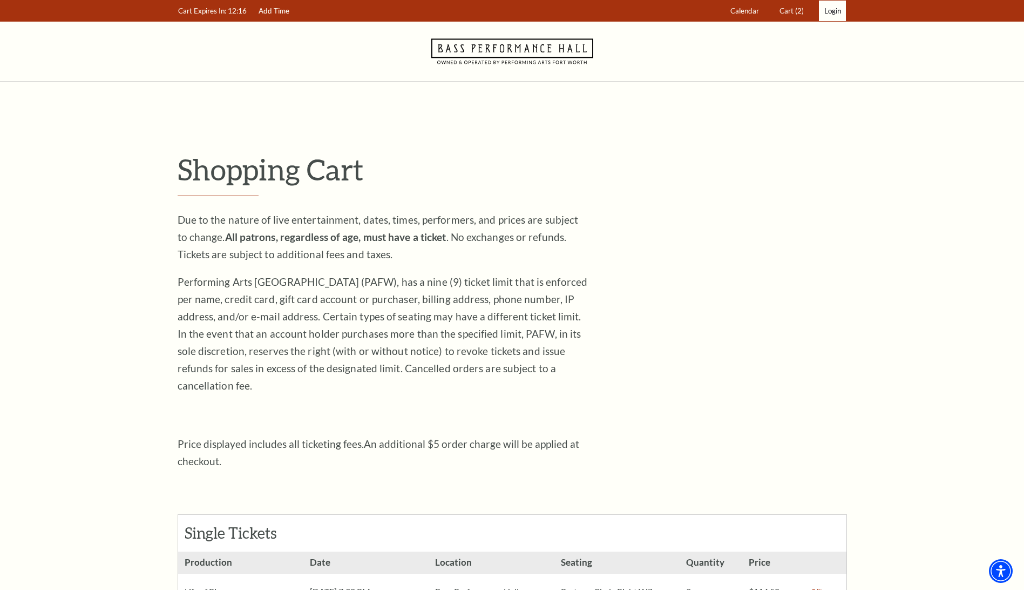
click at [835, 16] on link "Login" at bounding box center [832, 11] width 27 height 21
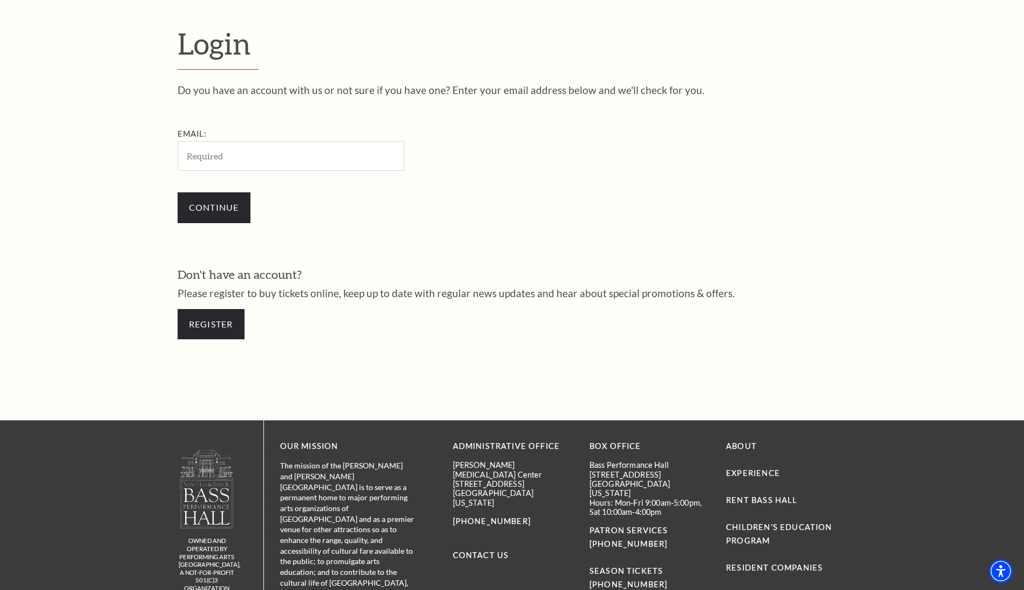
scroll to position [361, 0]
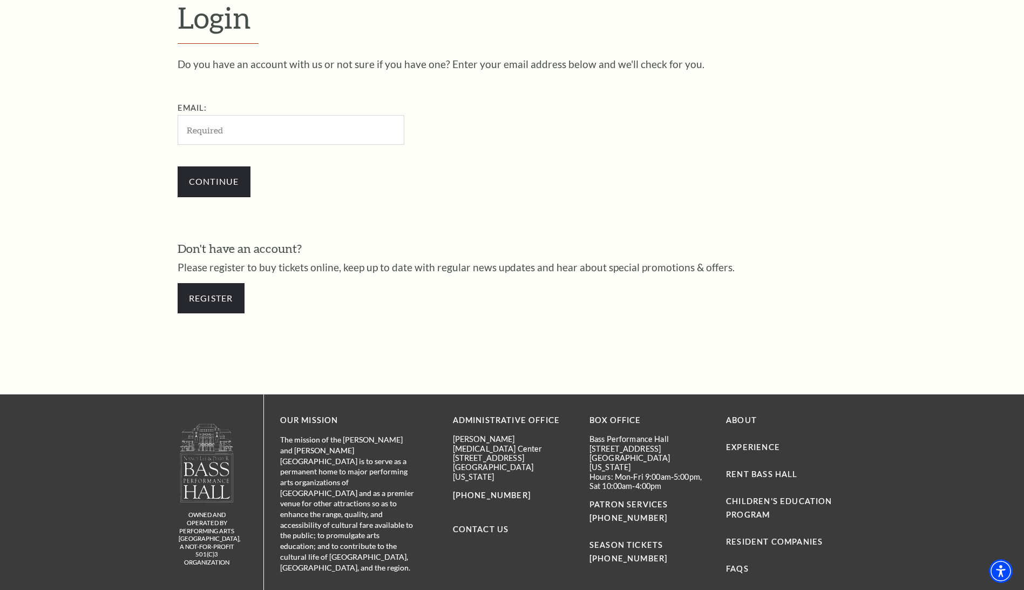
click at [346, 136] on input "Email:" at bounding box center [291, 130] width 227 height 30
type input "[EMAIL_ADDRESS][DOMAIN_NAME]"
click at [232, 184] on input "Continue" at bounding box center [214, 181] width 73 height 30
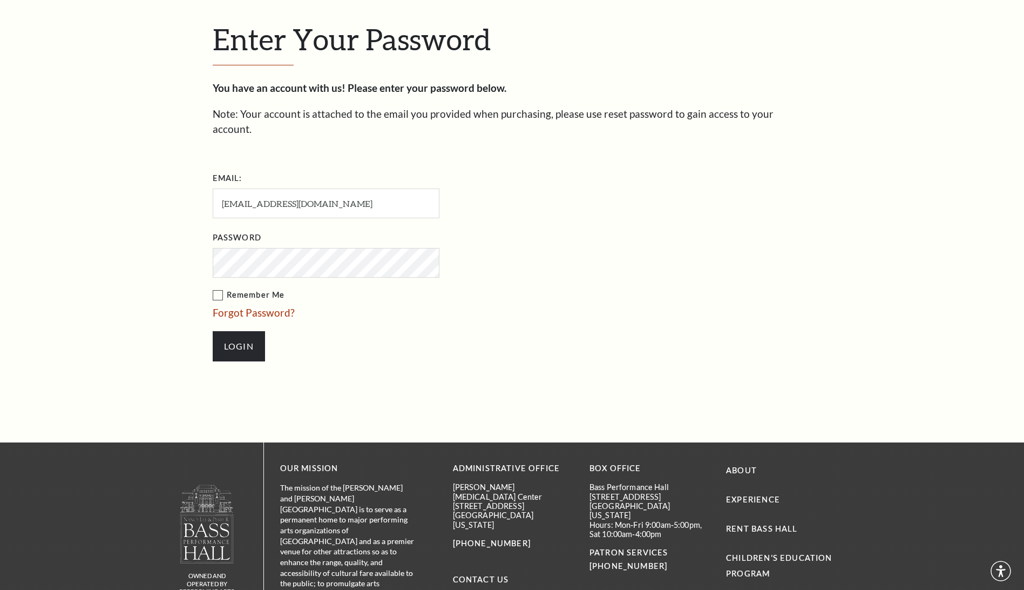
scroll to position [371, 0]
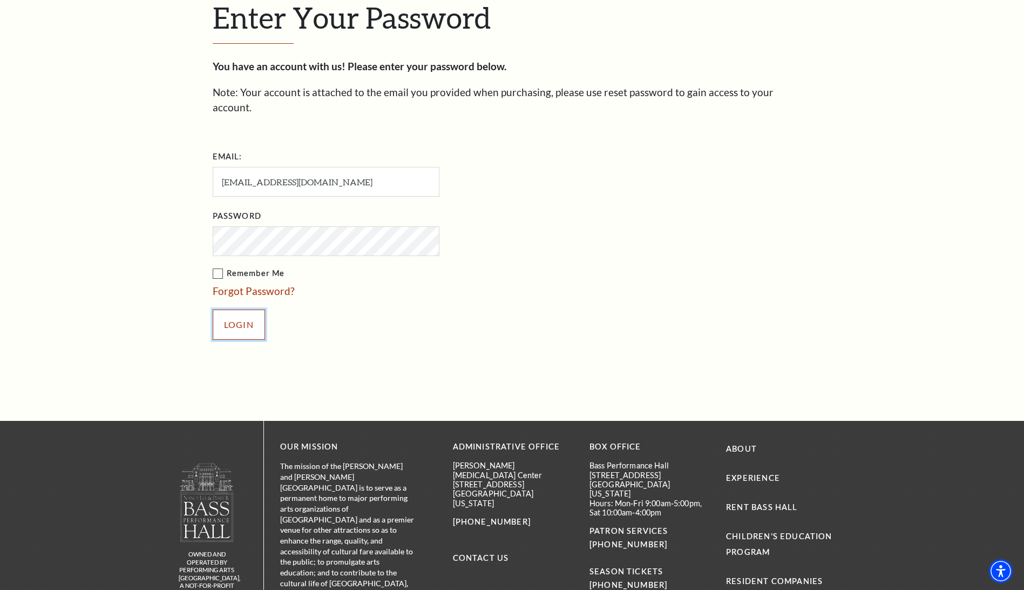
click at [260, 315] on input "Login" at bounding box center [239, 324] width 52 height 30
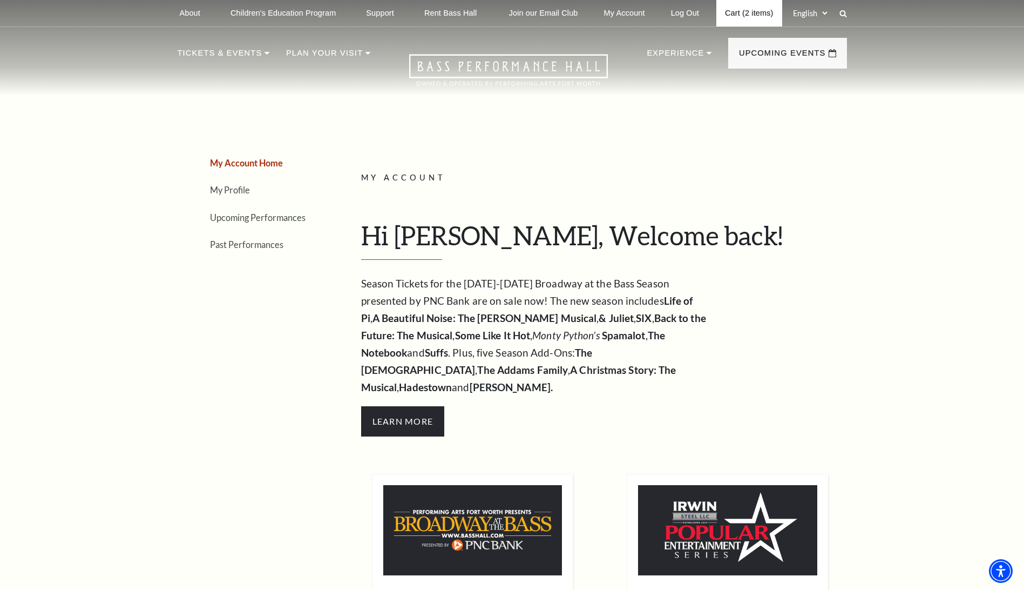
click at [736, 19] on link "Cart (2 items)" at bounding box center [749, 13] width 65 height 26
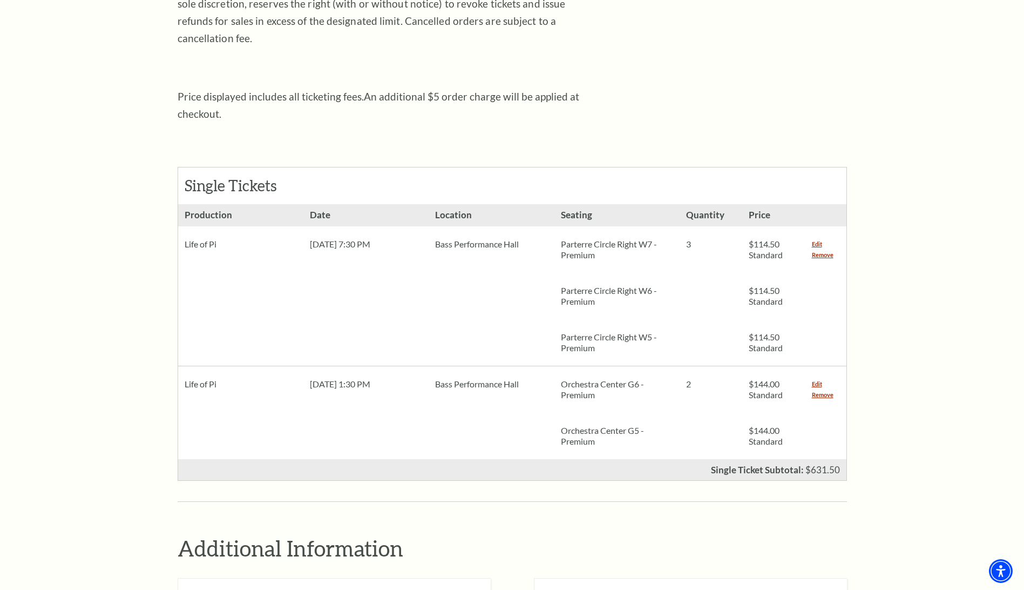
scroll to position [378, 0]
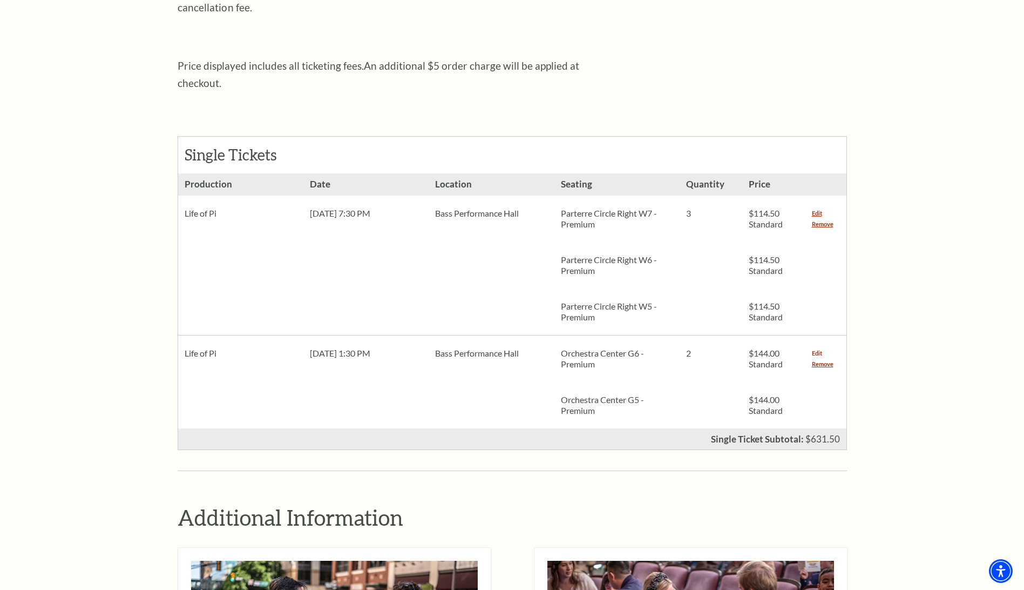
click at [819, 348] on link "Edit" at bounding box center [817, 353] width 10 height 11
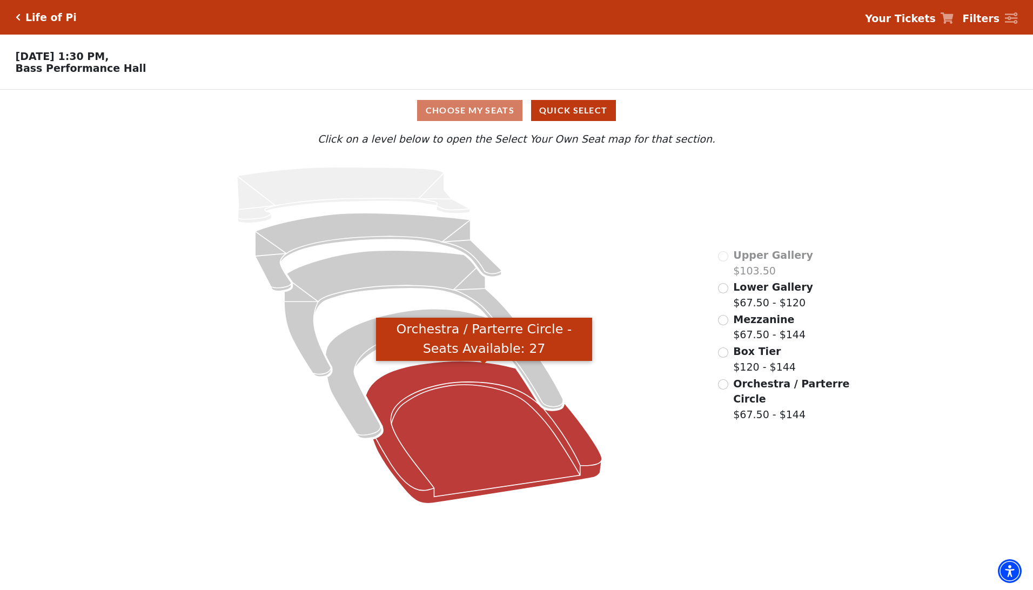
click at [534, 450] on icon "Orchestra / Parterre Circle - Seats Available: 27" at bounding box center [484, 432] width 236 height 143
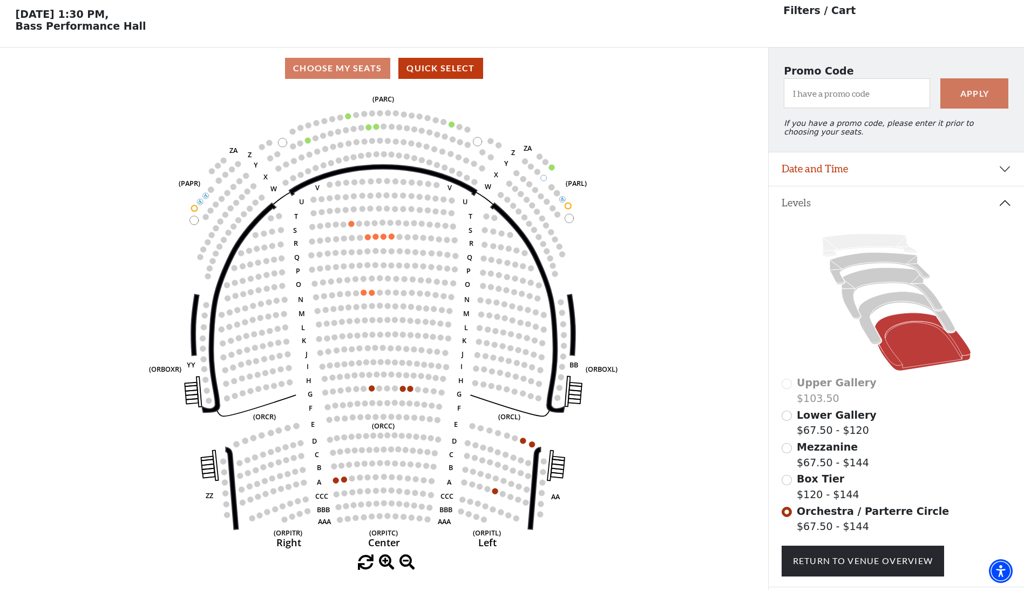
scroll to position [50, 0]
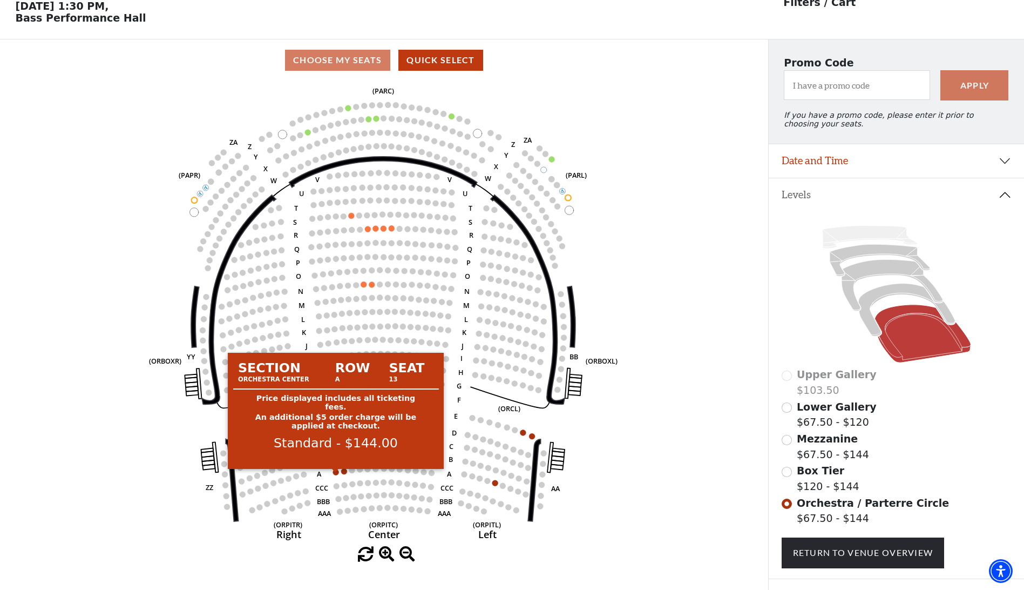
click at [335, 475] on circle at bounding box center [336, 472] width 6 height 6
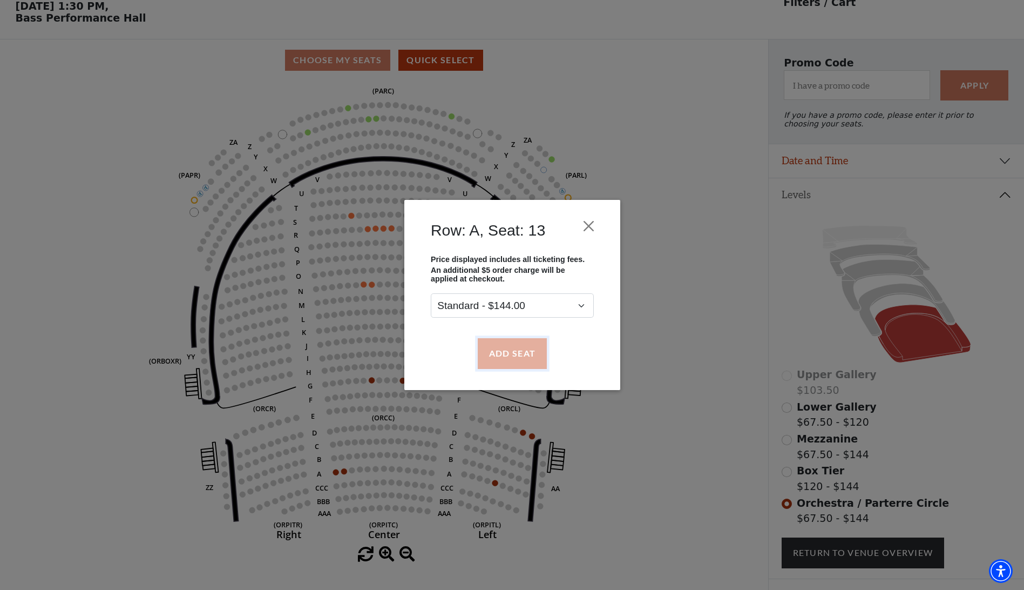
click at [518, 353] on button "Add Seat" at bounding box center [511, 353] width 69 height 30
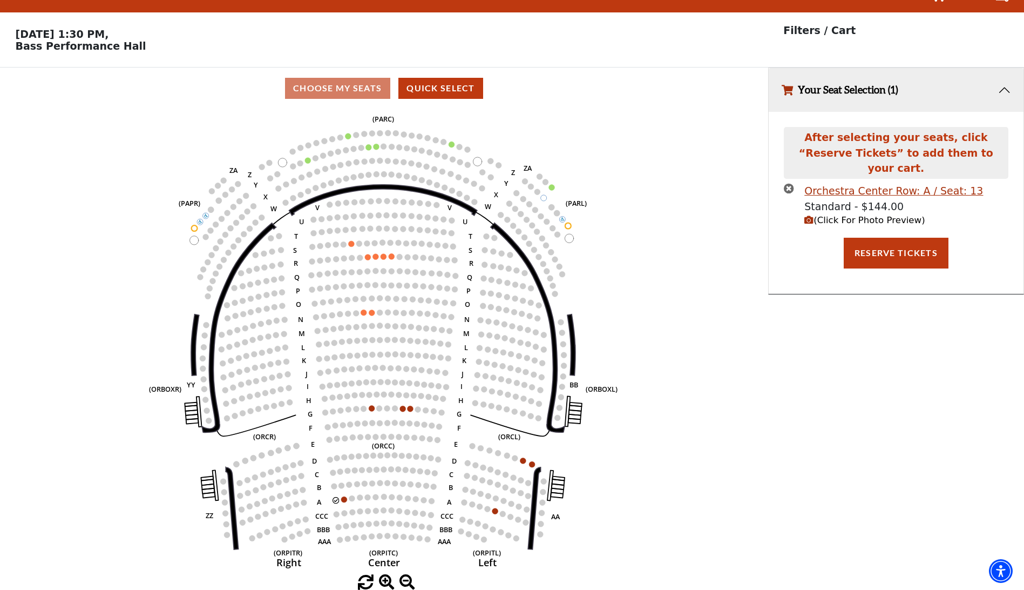
scroll to position [0, 0]
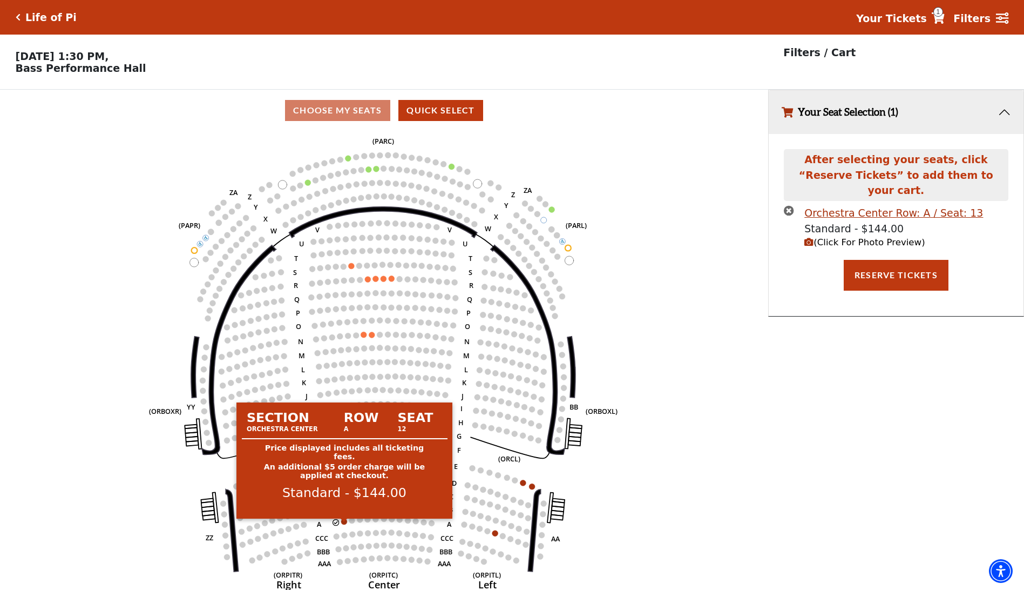
click at [345, 524] on circle at bounding box center [344, 521] width 6 height 6
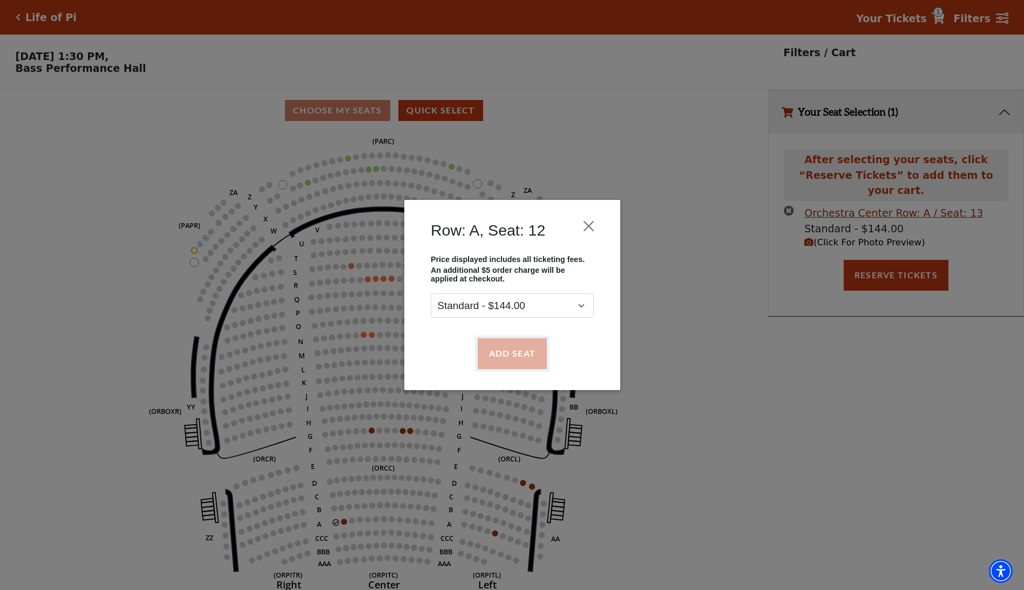
click at [516, 353] on button "Add Seat" at bounding box center [511, 353] width 69 height 30
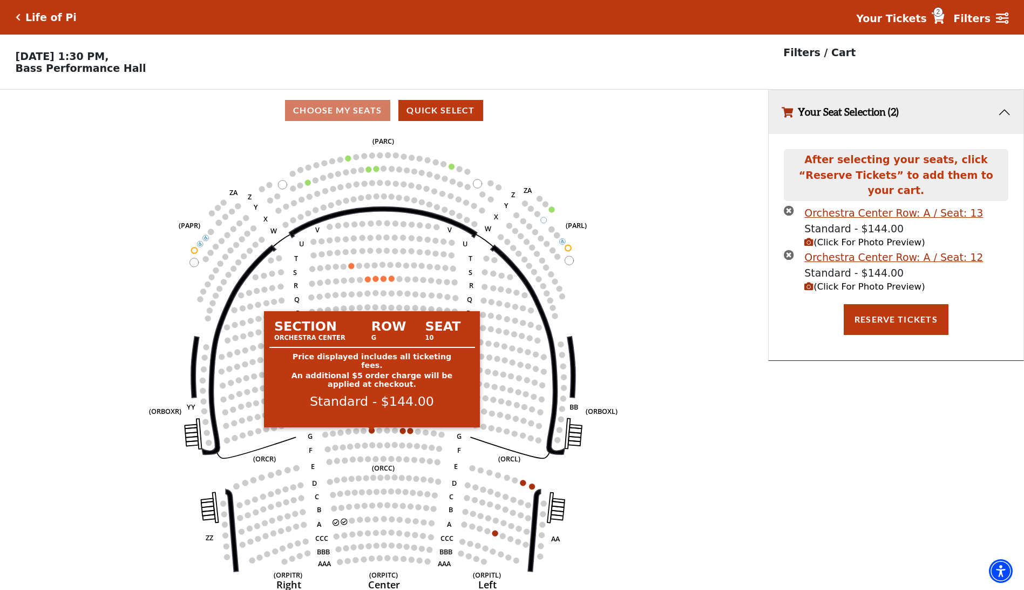
click at [370, 433] on circle at bounding box center [372, 430] width 6 height 6
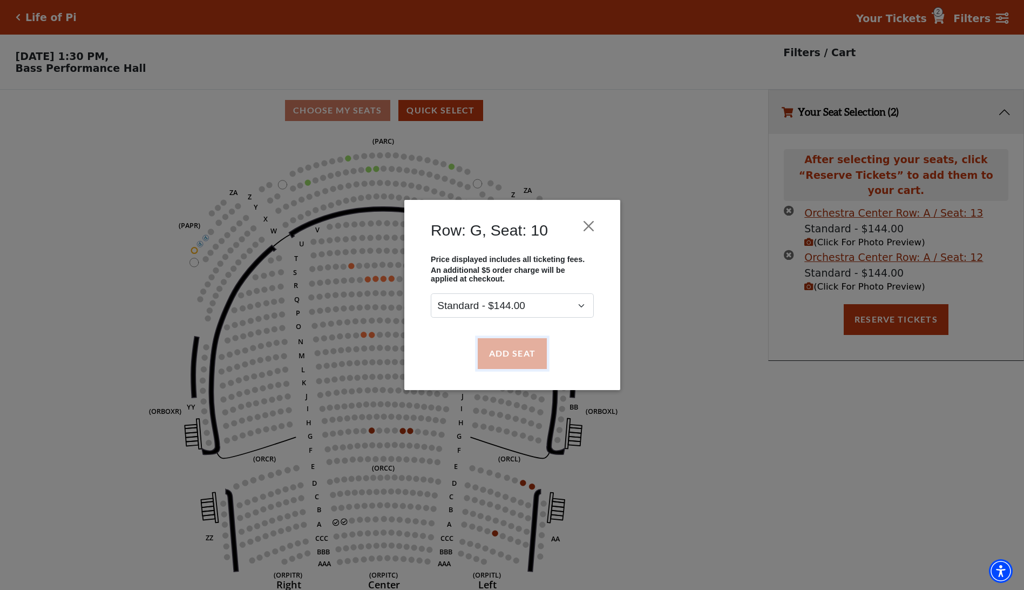
click at [517, 354] on button "Add Seat" at bounding box center [511, 353] width 69 height 30
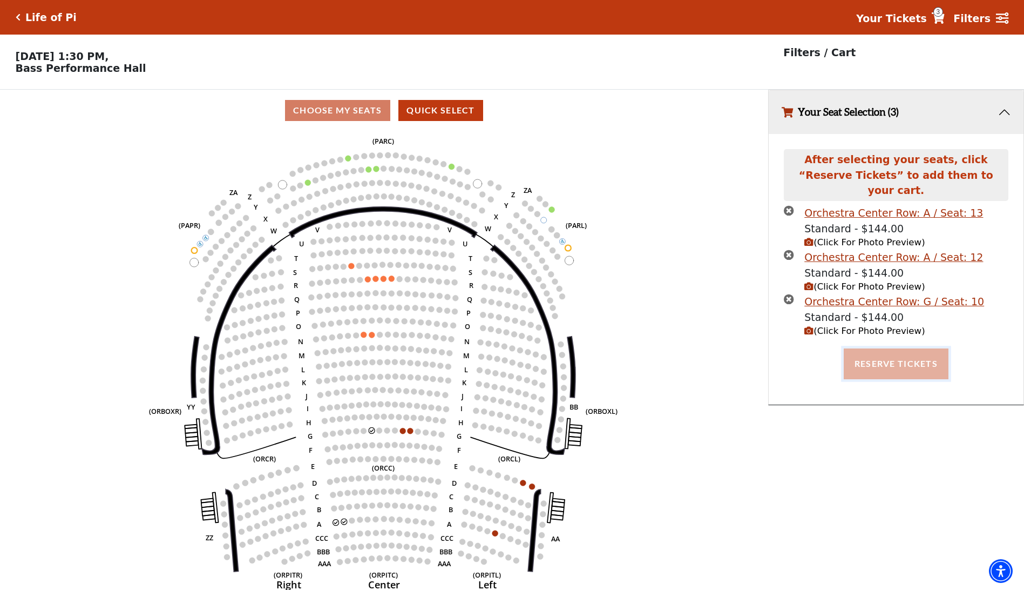
click at [894, 356] on button "Reserve Tickets" at bounding box center [896, 363] width 105 height 30
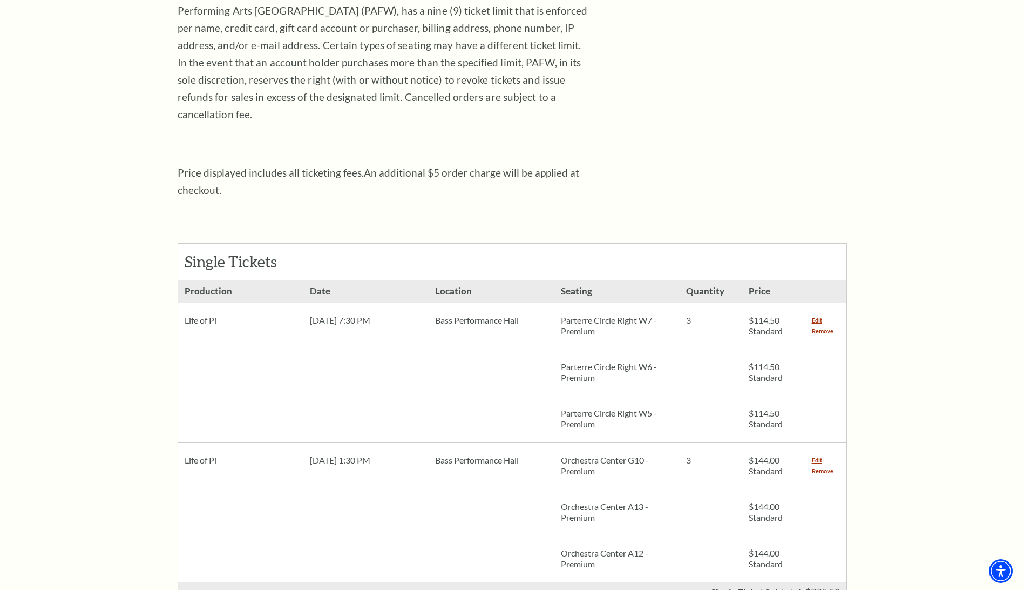
scroll to position [324, 0]
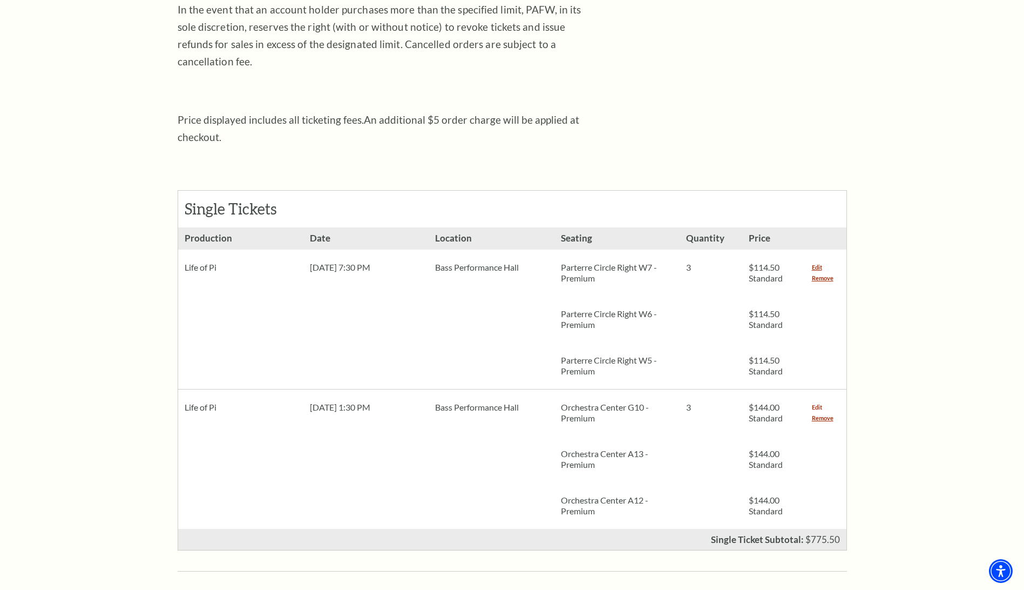
click at [820, 402] on link "Edit" at bounding box center [817, 407] width 10 height 11
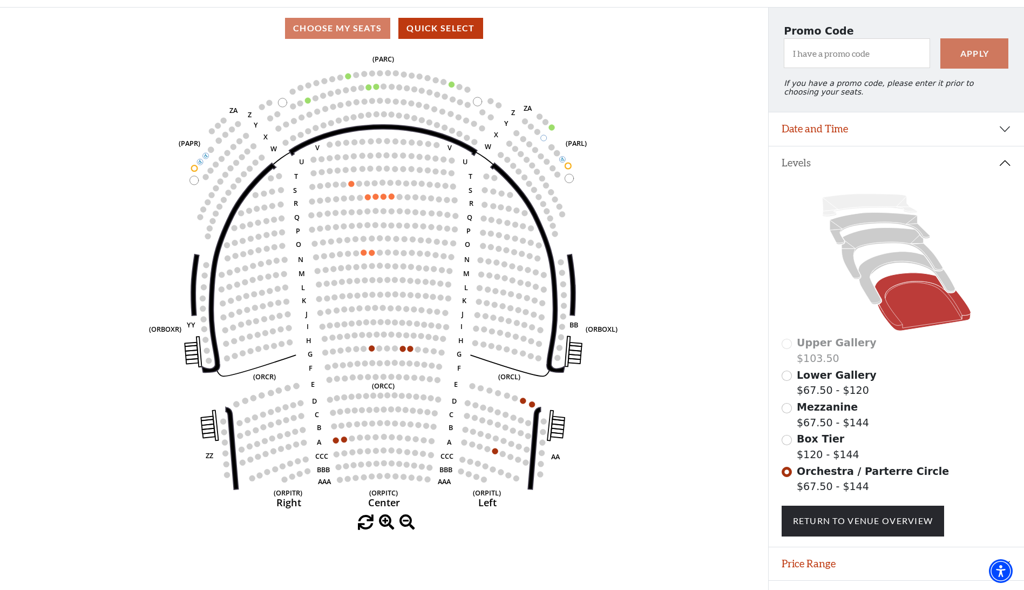
scroll to position [114, 0]
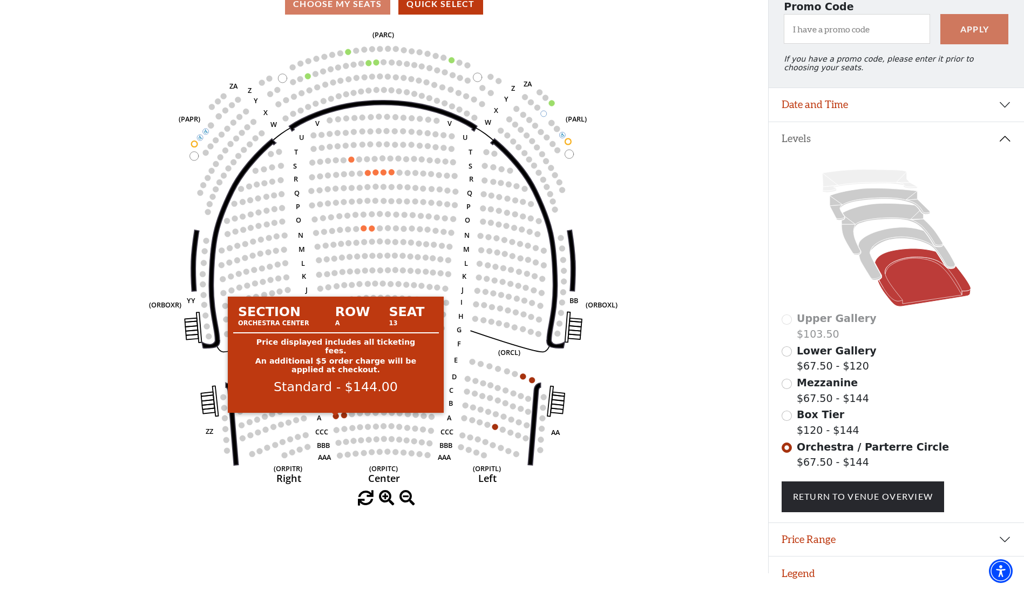
click at [335, 413] on circle at bounding box center [336, 416] width 6 height 6
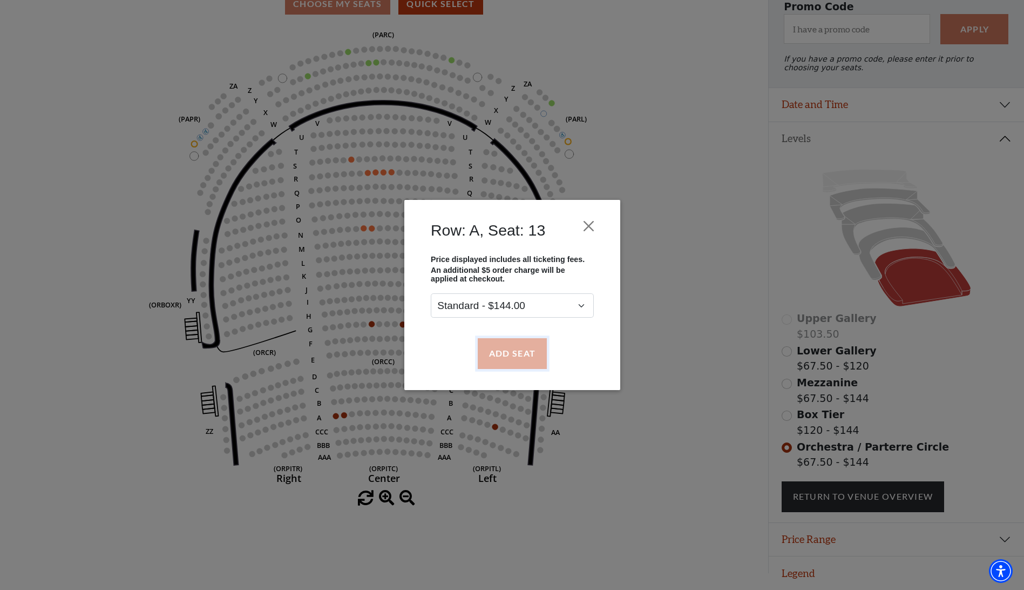
click at [518, 356] on button "Add Seat" at bounding box center [511, 353] width 69 height 30
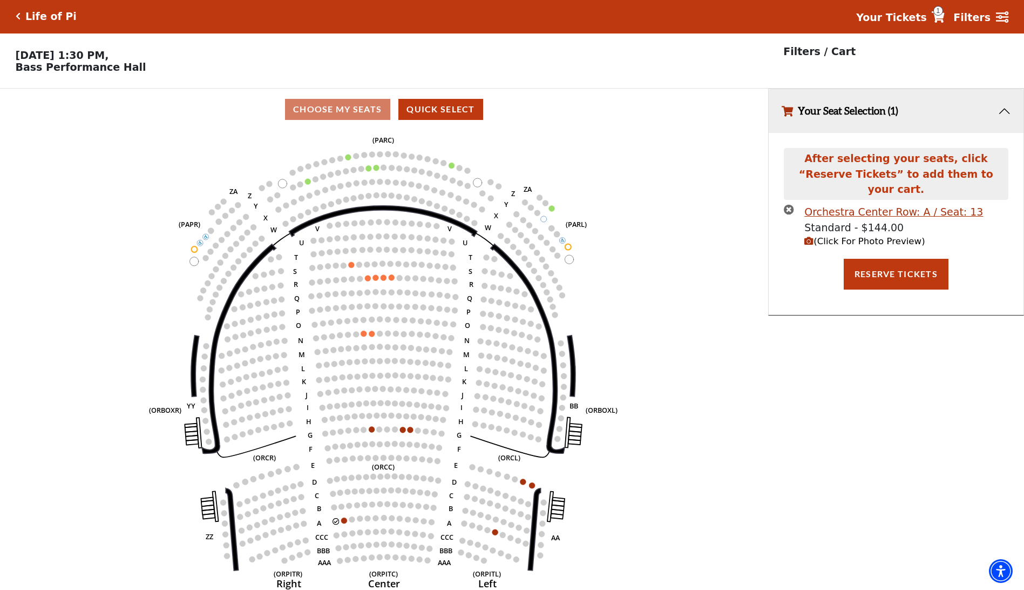
scroll to position [0, 0]
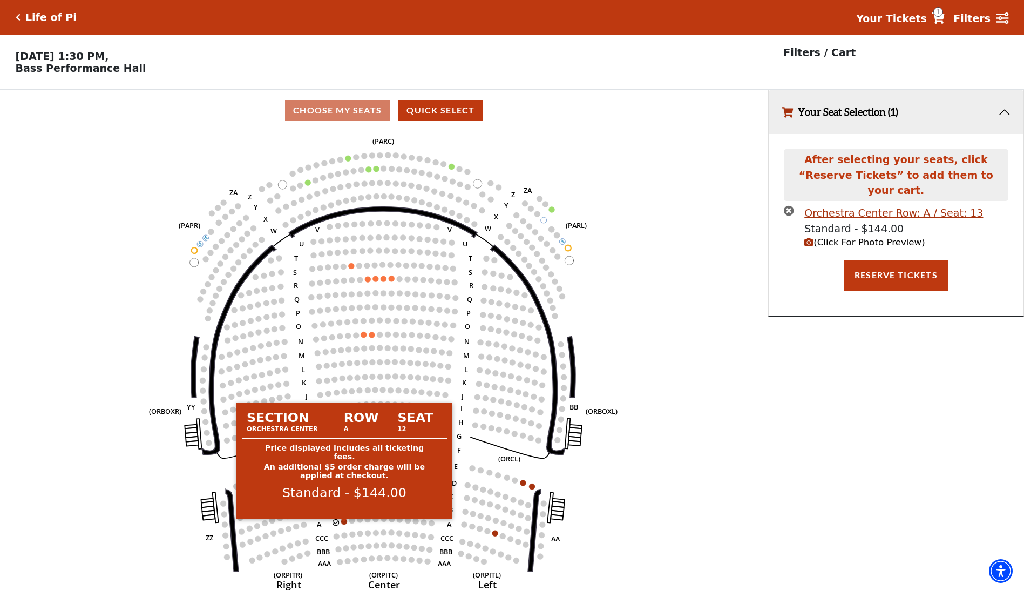
click at [345, 524] on circle at bounding box center [344, 521] width 6 height 6
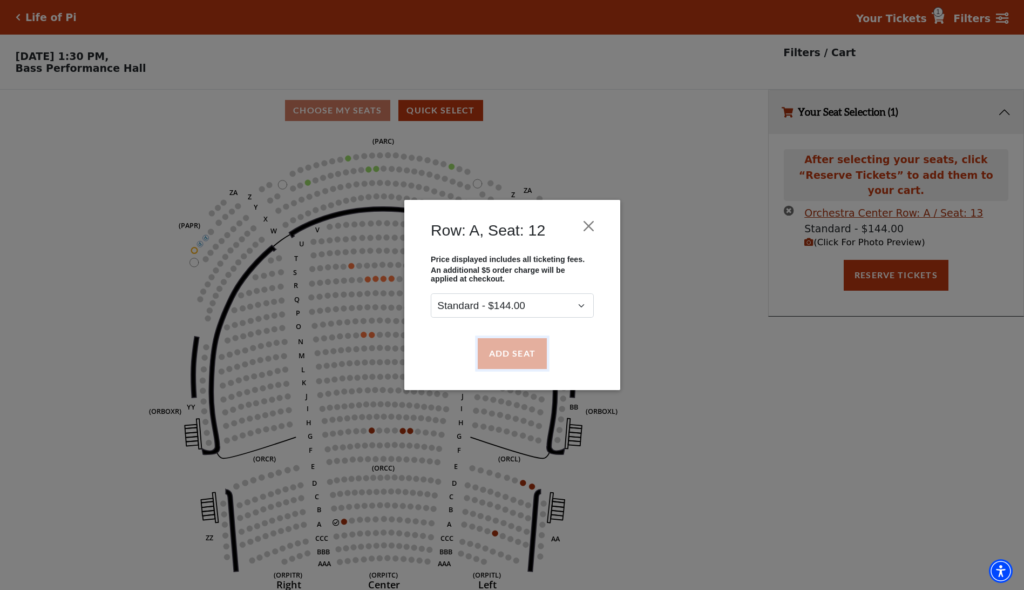
click at [523, 355] on button "Add Seat" at bounding box center [511, 353] width 69 height 30
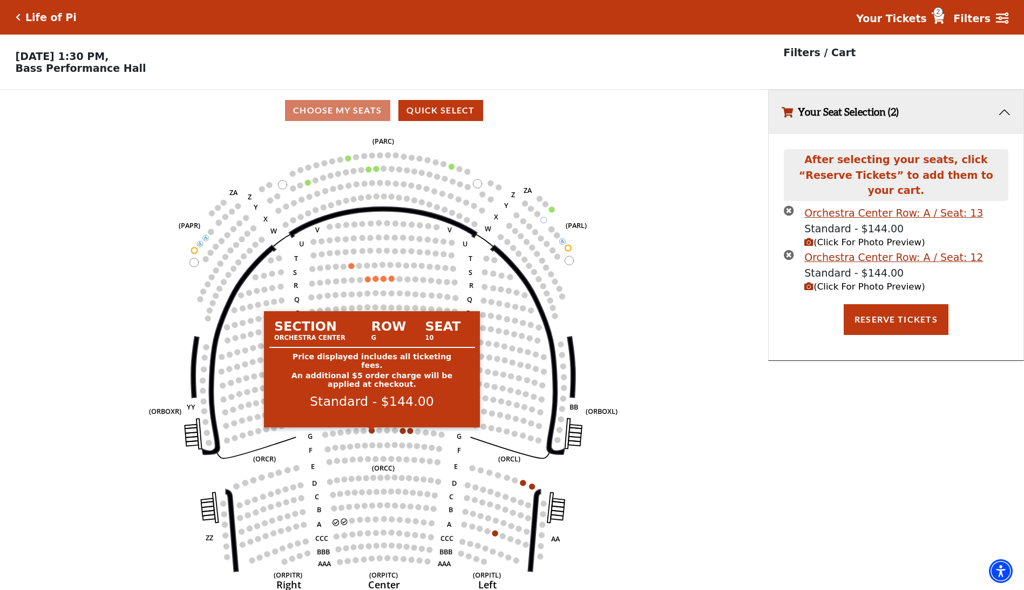
click at [372, 433] on circle at bounding box center [372, 430] width 6 height 6
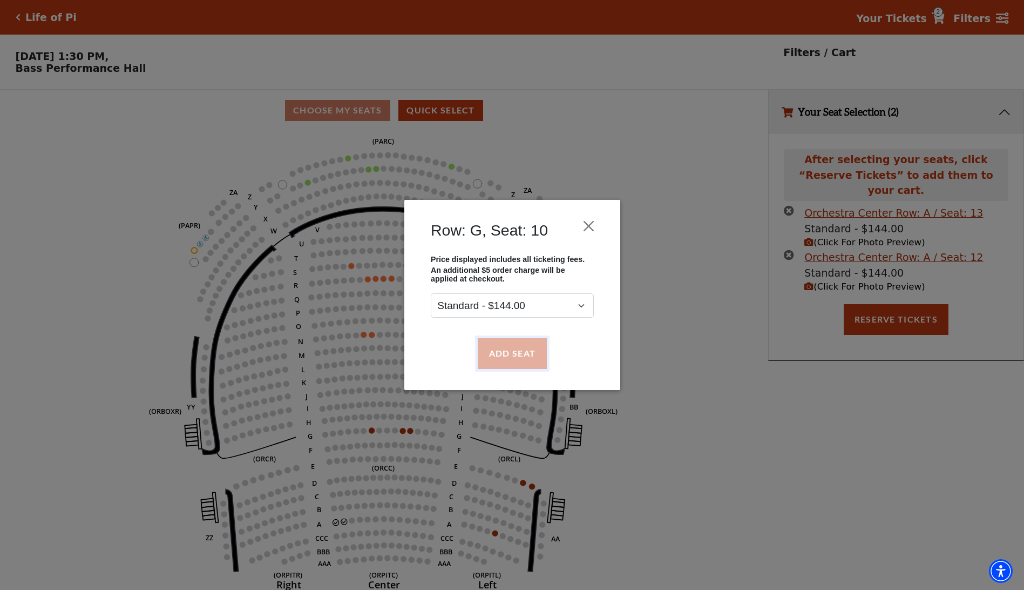
click at [515, 355] on button "Add Seat" at bounding box center [511, 353] width 69 height 30
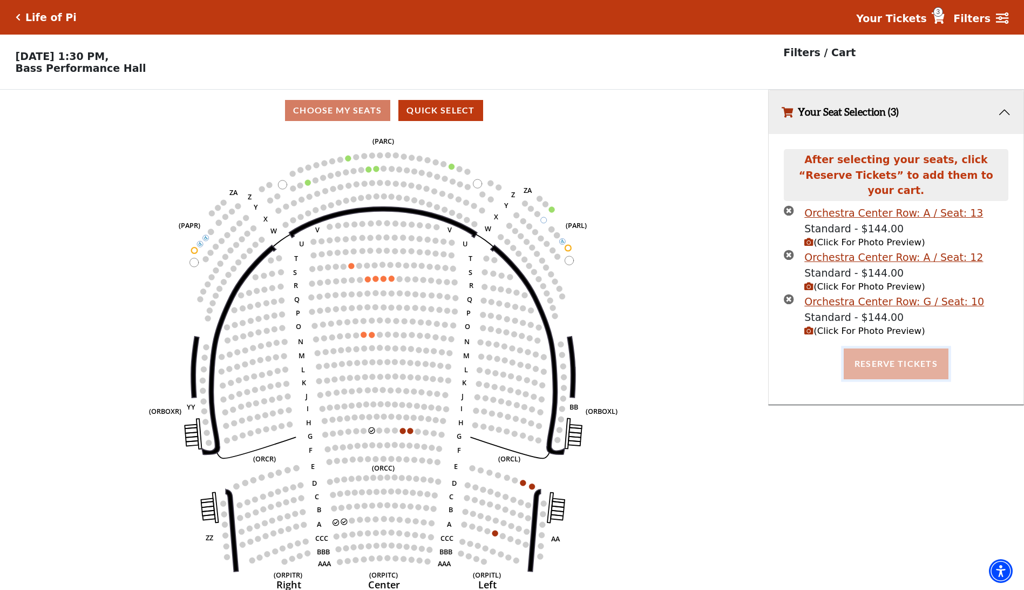
click at [895, 355] on button "Reserve Tickets" at bounding box center [896, 363] width 105 height 30
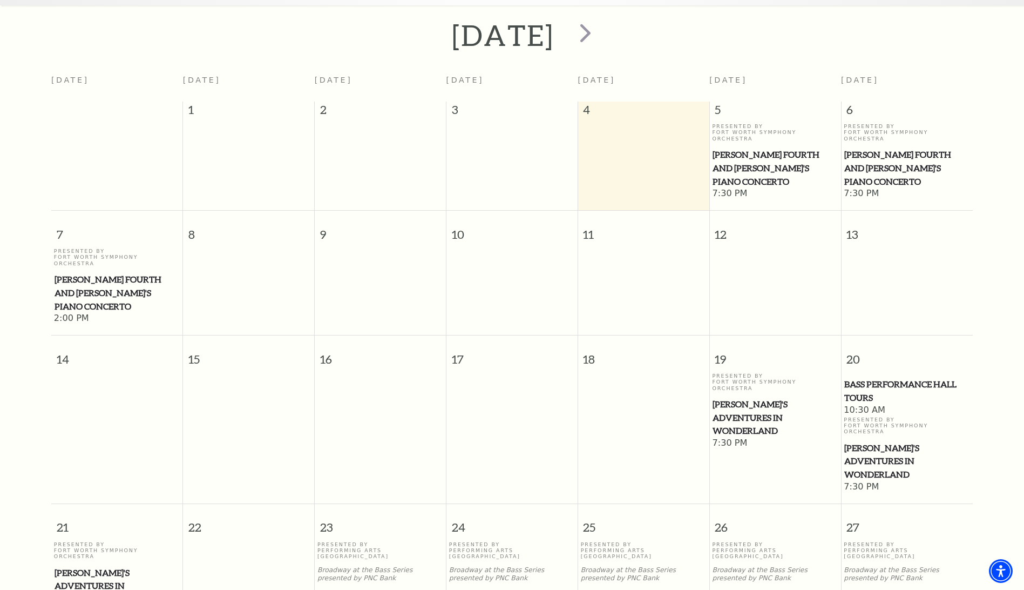
scroll to position [366, 0]
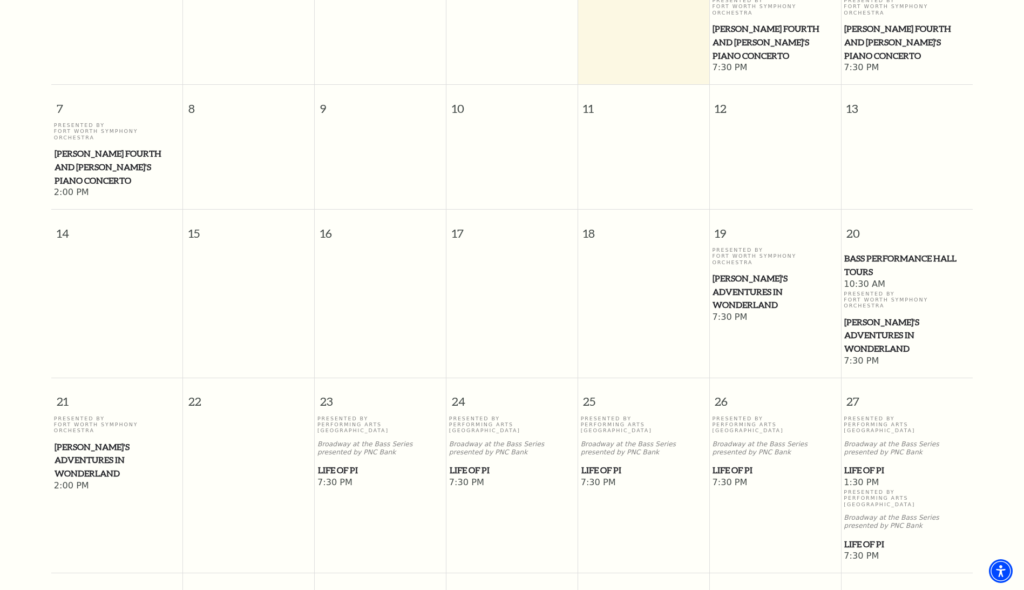
click at [745, 415] on div "Presented By Performing Arts Fort Worth Broadway at the Bass Series presented b…" at bounding box center [775, 446] width 126 height 62
click at [717, 378] on span "26" at bounding box center [775, 396] width 131 height 37
click at [736, 463] on span "Life of Pi" at bounding box center [775, 470] width 125 height 14
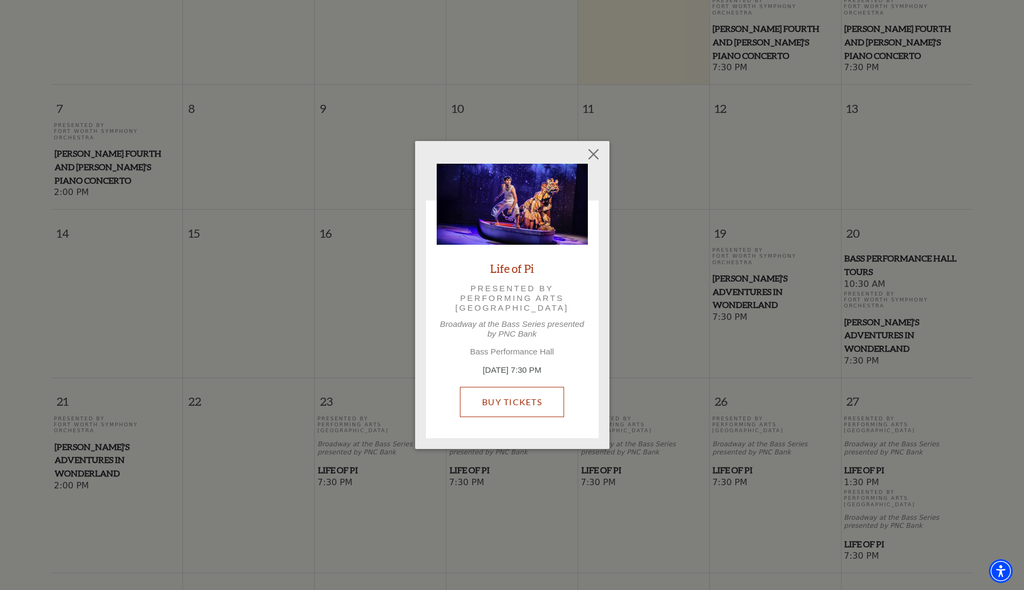
click at [515, 404] on link "Buy Tickets" at bounding box center [512, 402] width 104 height 30
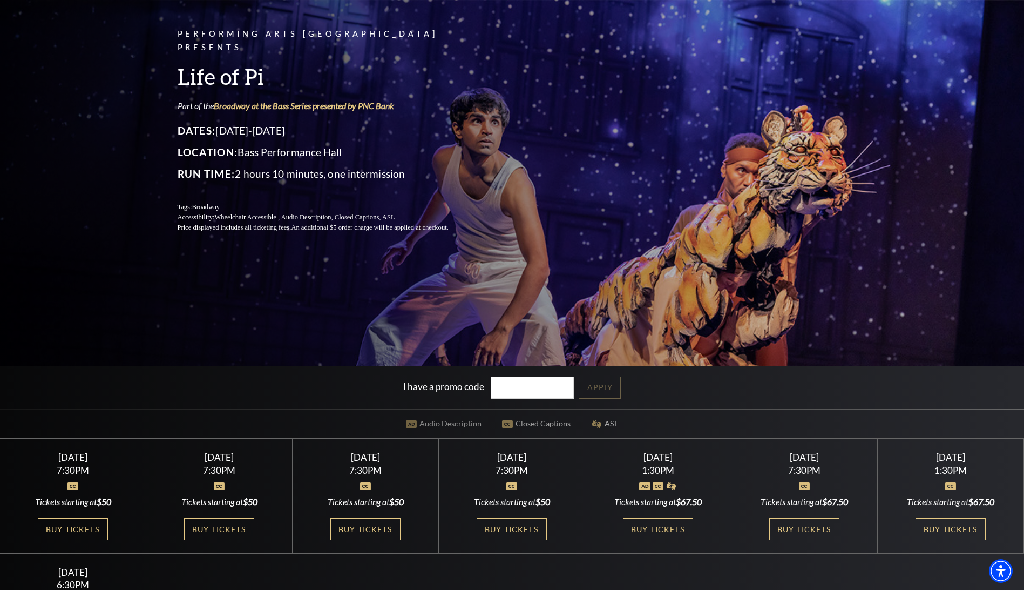
scroll to position [108, 0]
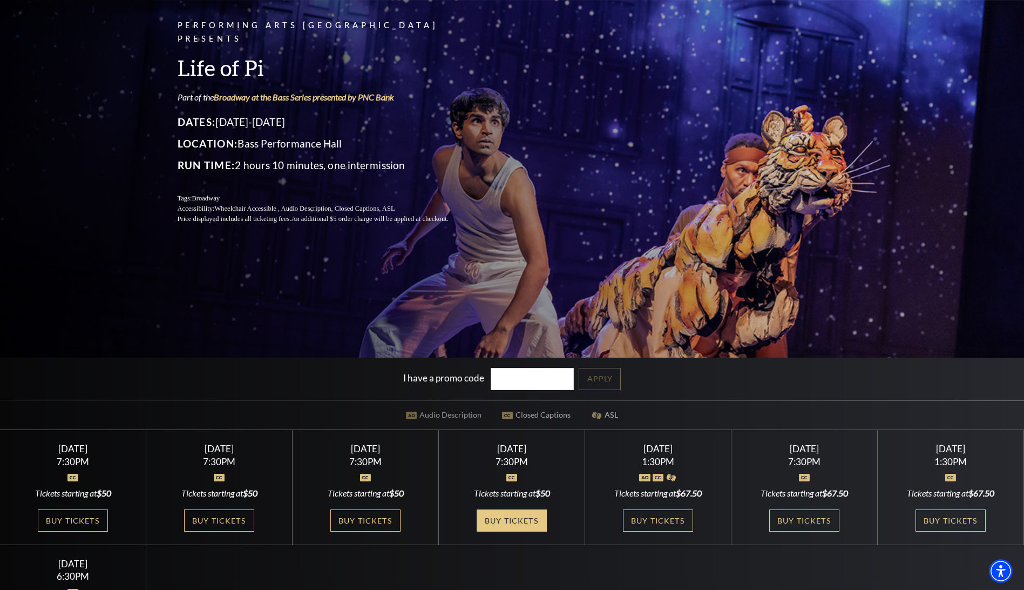
click at [516, 521] on link "Buy Tickets" at bounding box center [512, 520] width 70 height 22
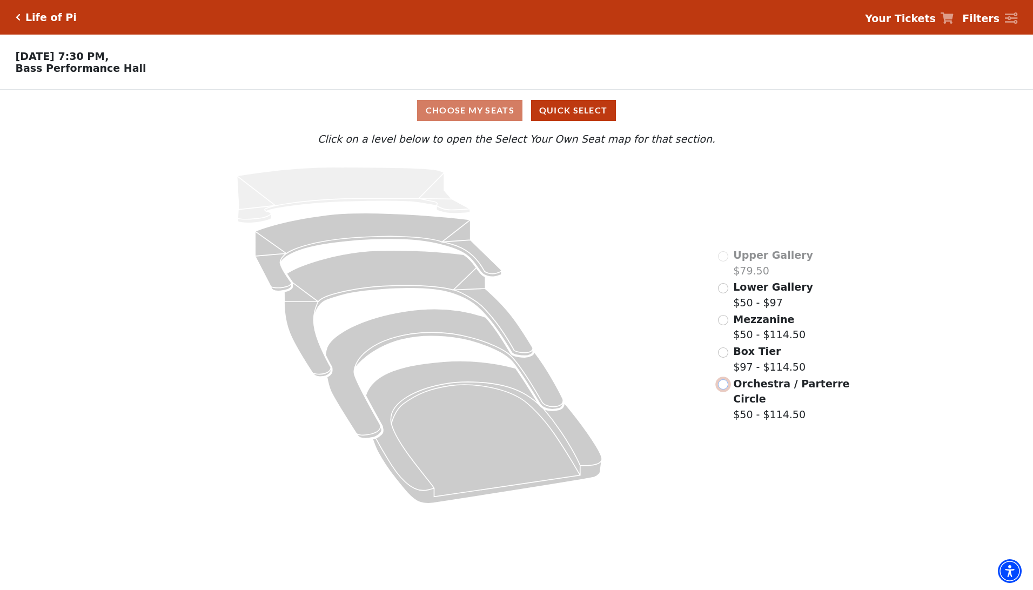
click at [721, 388] on input "Orchestra / Parterre Circle$50 - $114.50\a" at bounding box center [723, 384] width 10 height 10
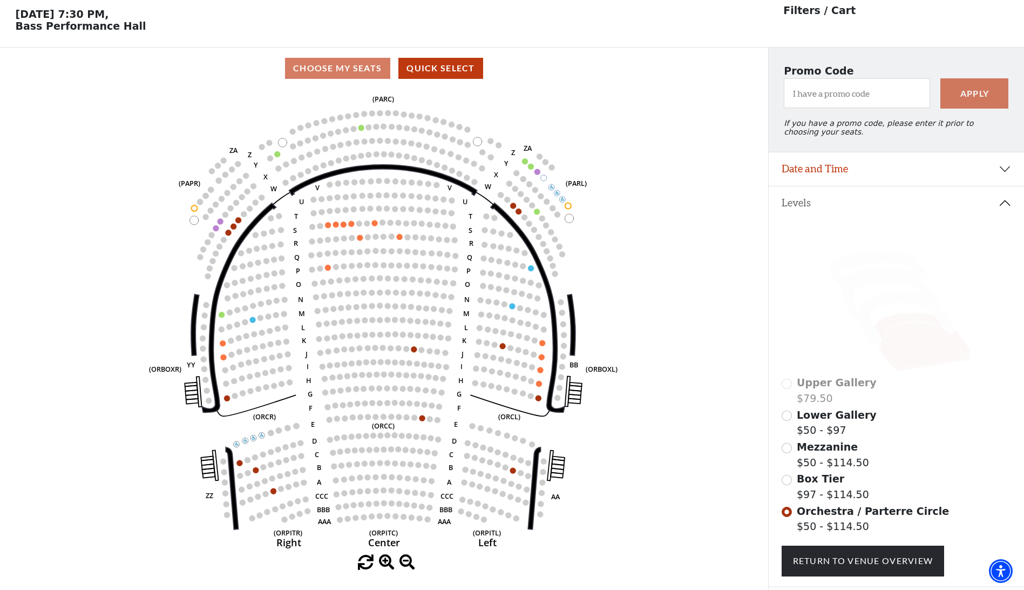
scroll to position [50, 0]
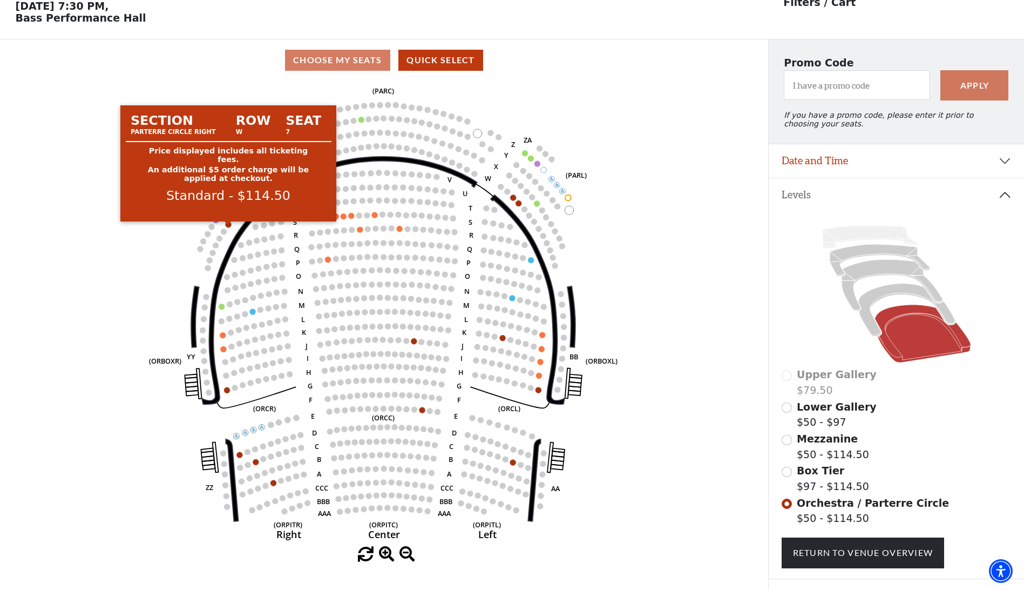
click at [227, 227] on circle at bounding box center [229, 224] width 6 height 6
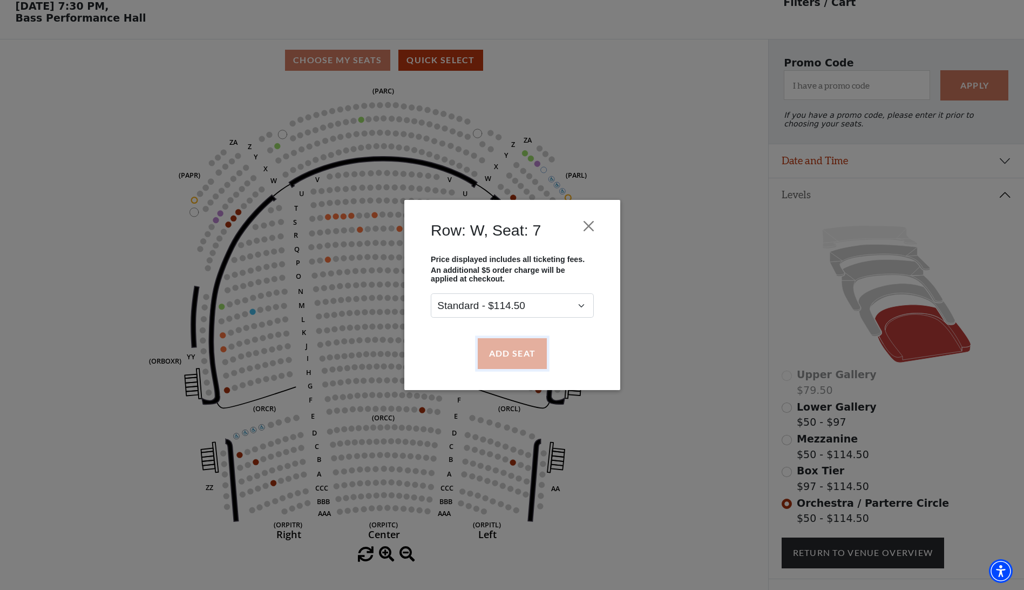
click at [515, 349] on button "Add Seat" at bounding box center [511, 353] width 69 height 30
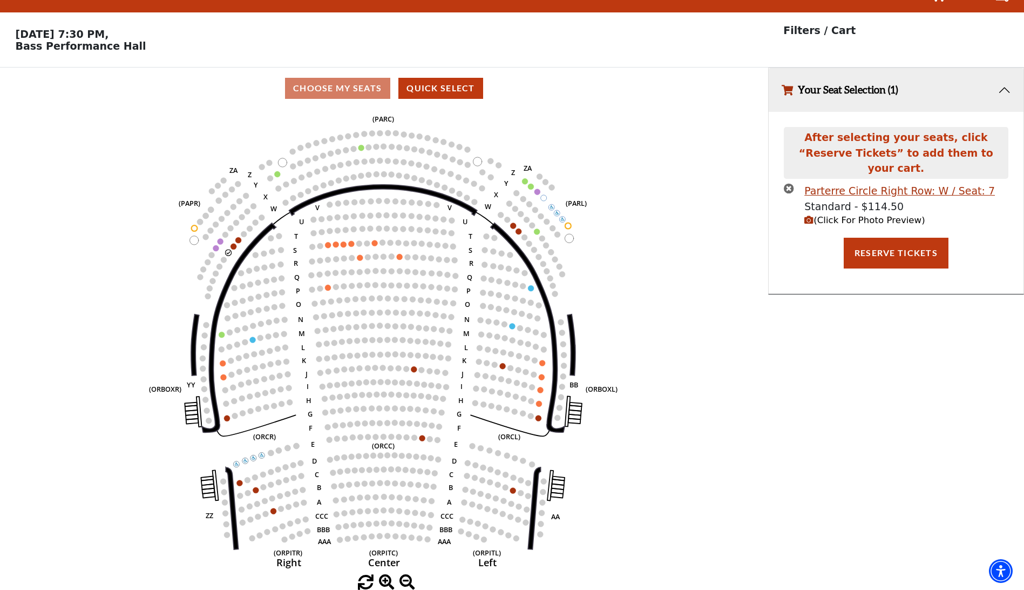
scroll to position [0, 0]
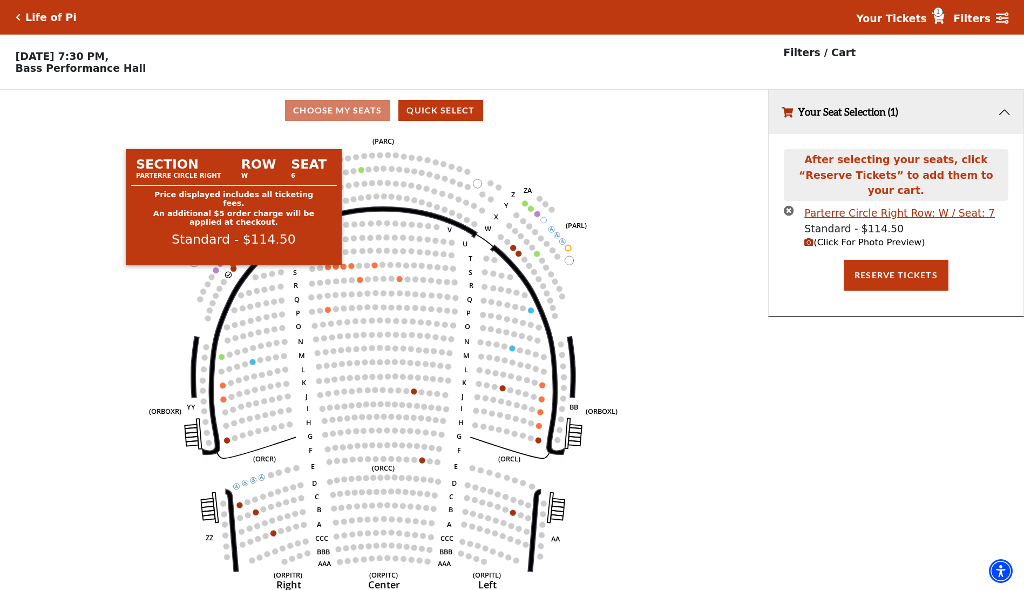
click at [234, 271] on circle at bounding box center [234, 268] width 6 height 6
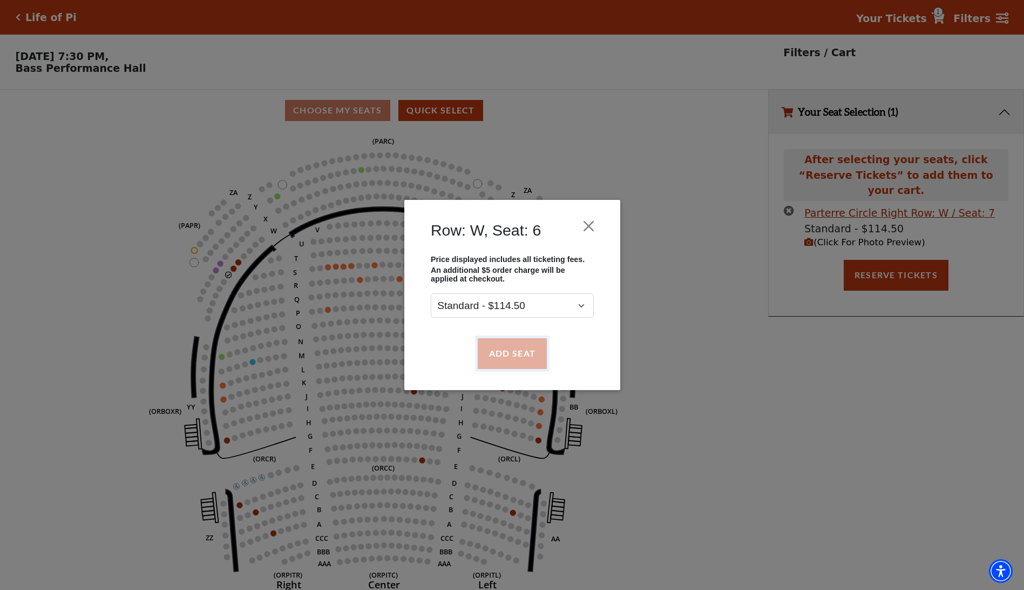
click at [502, 350] on button "Add Seat" at bounding box center [511, 353] width 69 height 30
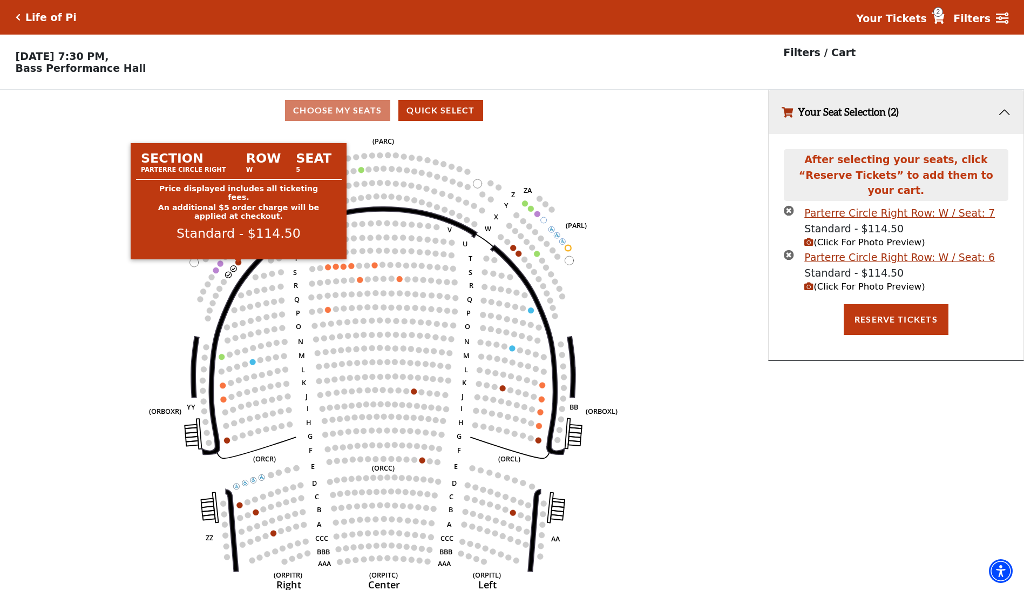
click at [239, 264] on circle at bounding box center [238, 262] width 6 height 6
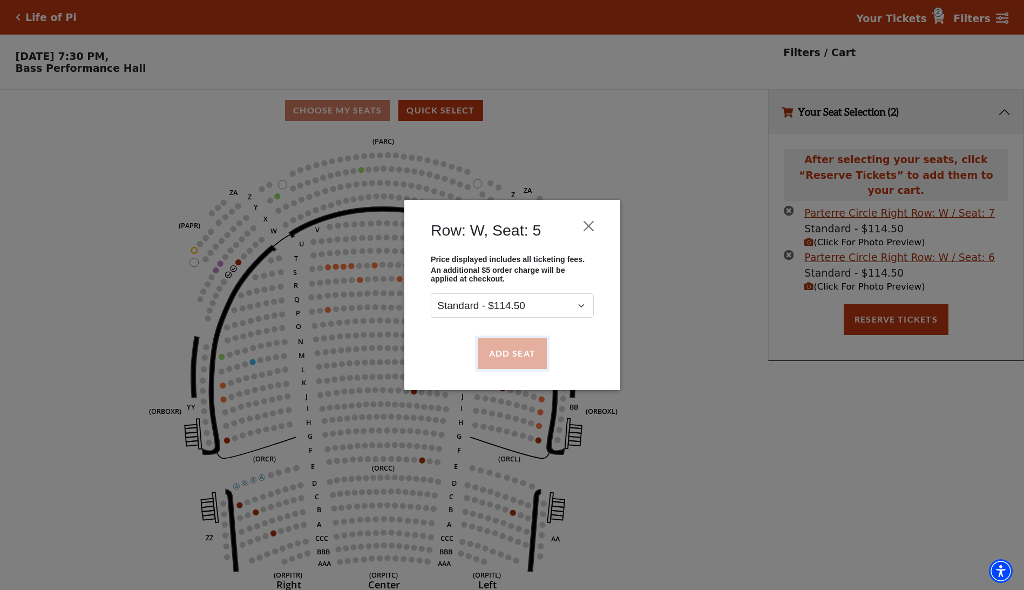
click at [507, 347] on button "Add Seat" at bounding box center [511, 353] width 69 height 30
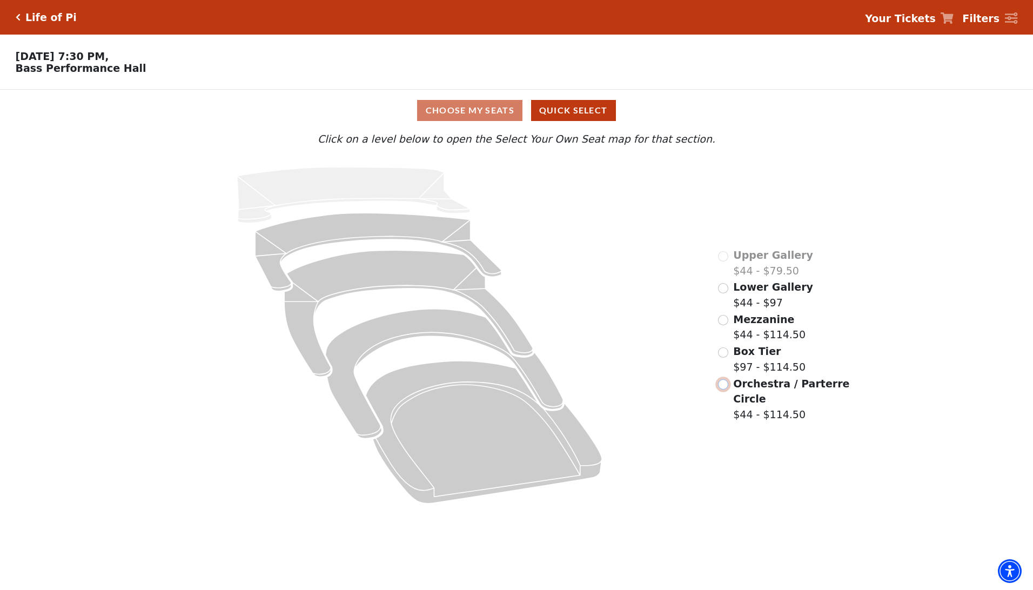
click at [726, 389] on input "Orchestra / Parterre Circle$44 - $114.50\a" at bounding box center [723, 384] width 10 height 10
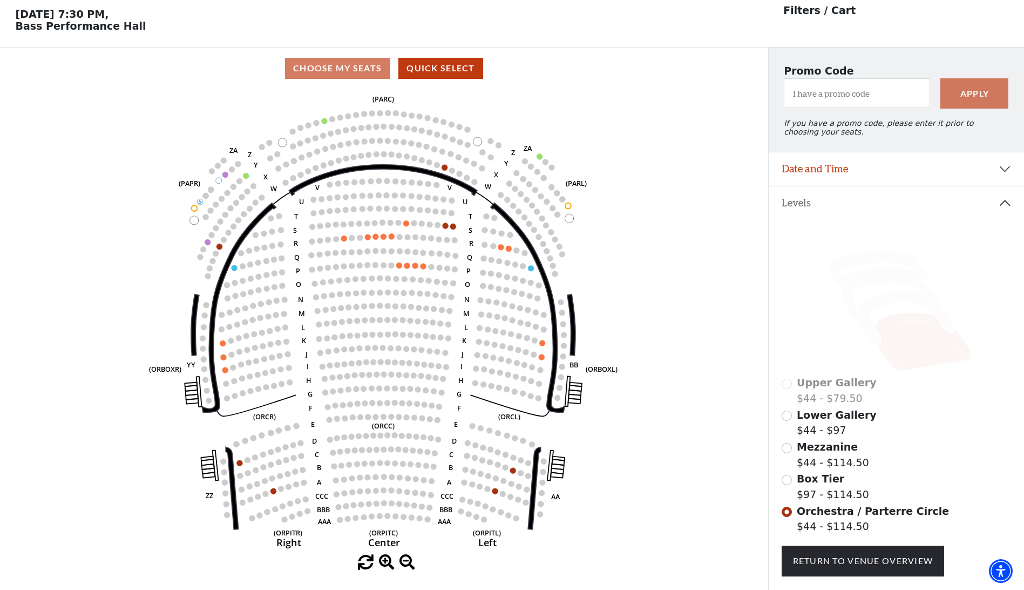
scroll to position [50, 0]
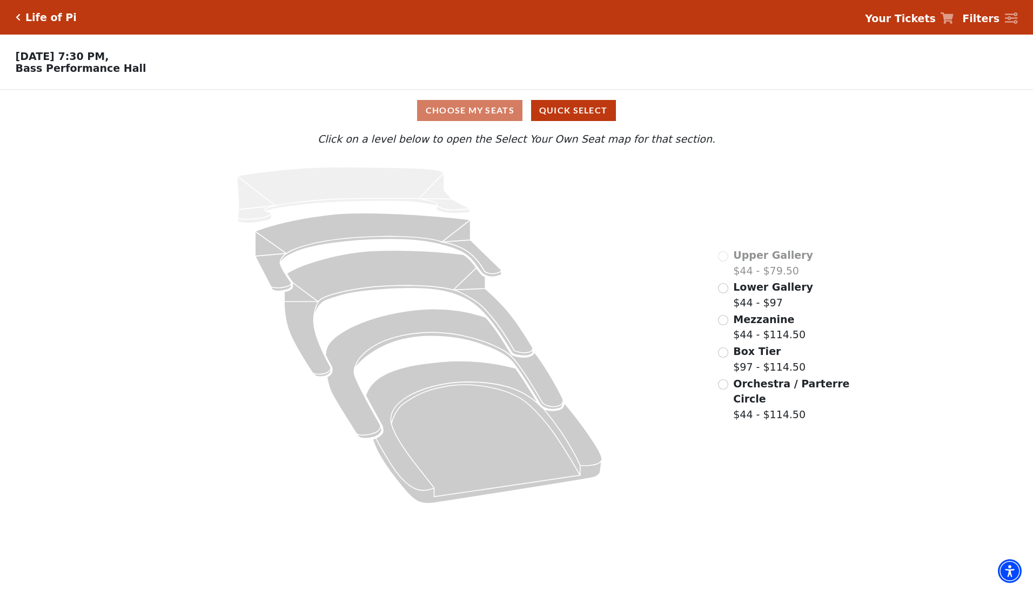
click at [45, 16] on h5 "Life of Pi" at bounding box center [50, 17] width 51 height 12
click at [18, 17] on icon "Click here to go back to filters" at bounding box center [18, 18] width 5 height 8
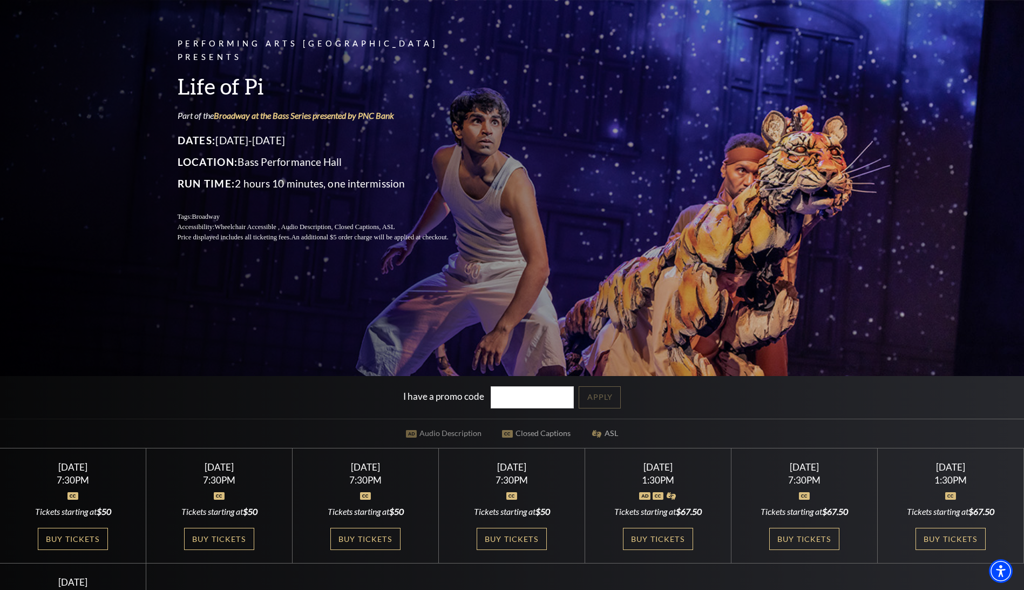
scroll to position [216, 0]
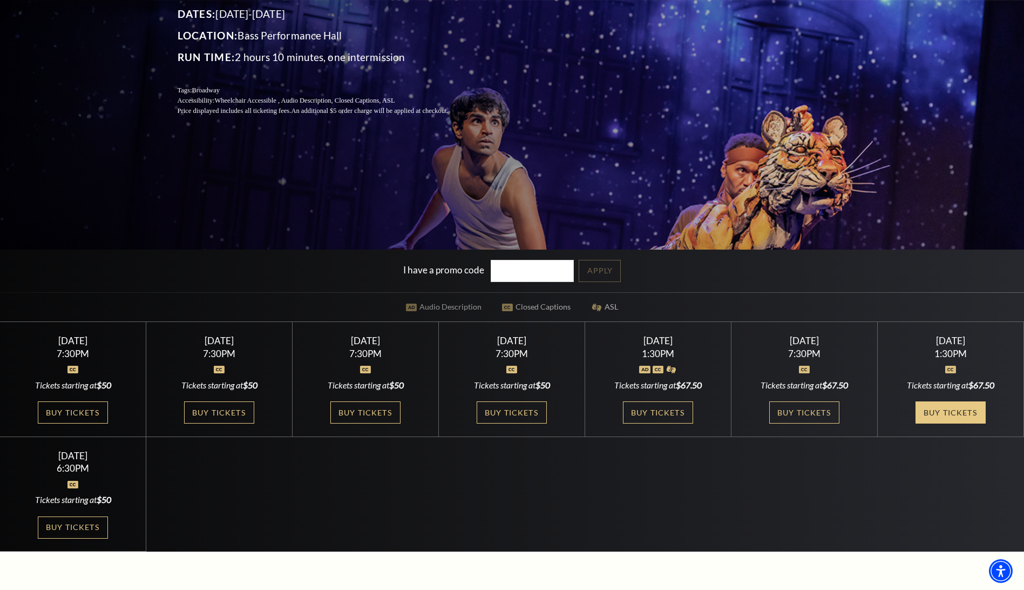
click at [926, 412] on link "Buy Tickets" at bounding box center [951, 412] width 70 height 22
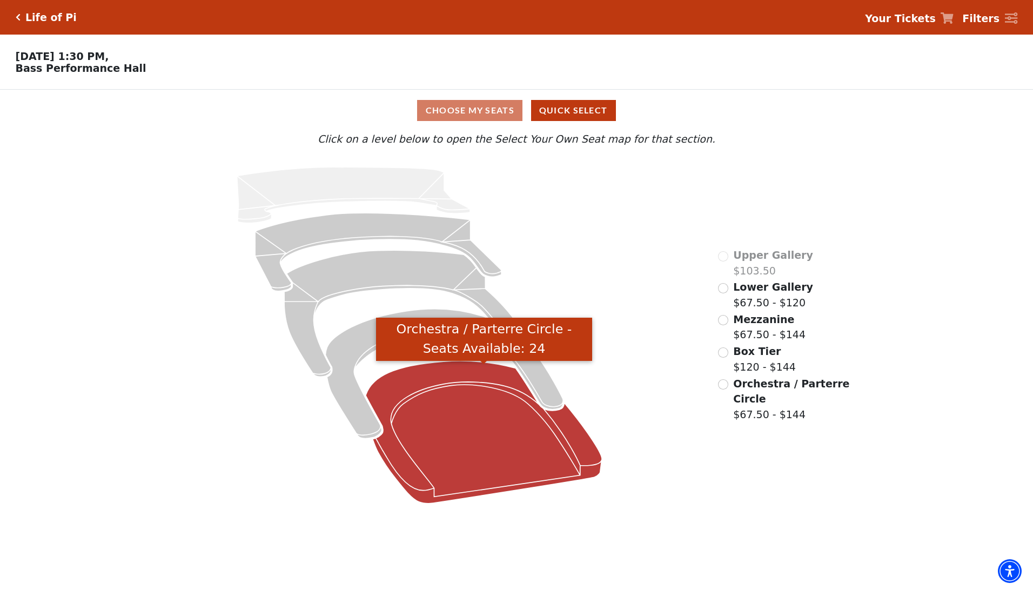
click at [524, 437] on icon "Orchestra / Parterre Circle - Seats Available: 24" at bounding box center [484, 432] width 236 height 143
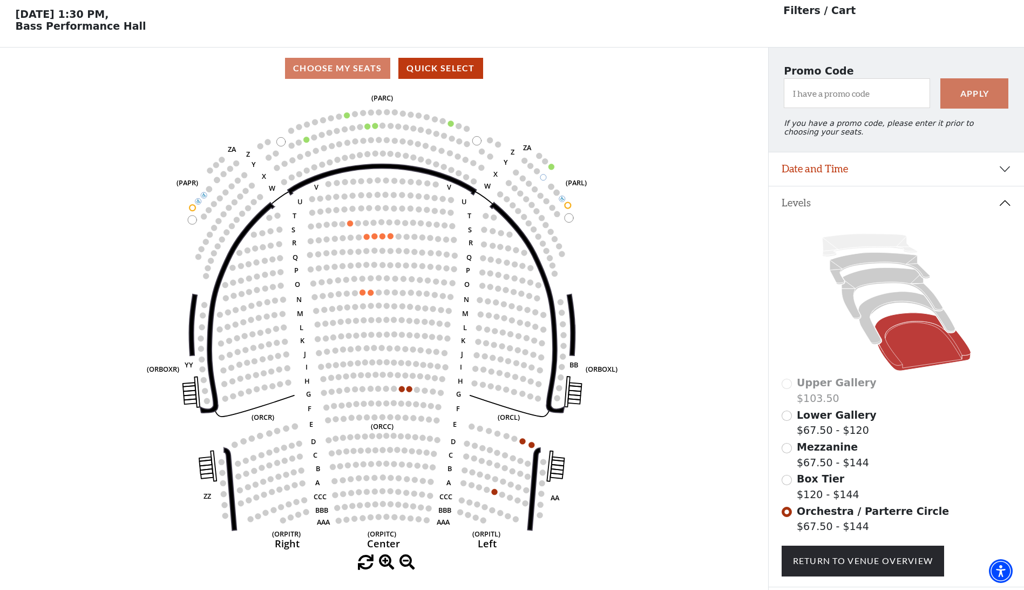
scroll to position [50, 0]
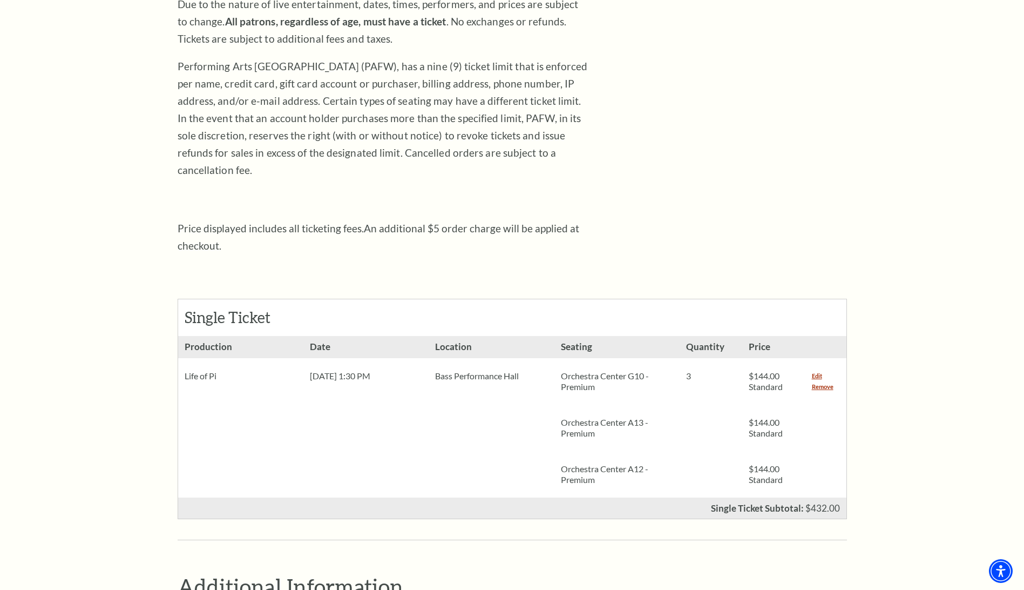
scroll to position [216, 0]
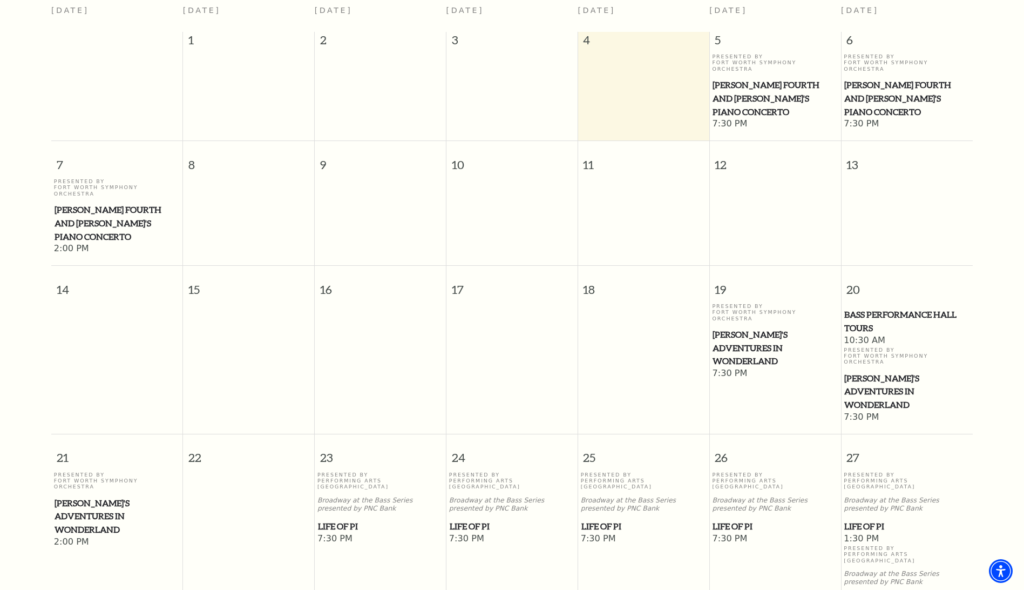
scroll to position [312, 0]
click at [601, 517] on span "Life of Pi" at bounding box center [644, 524] width 125 height 14
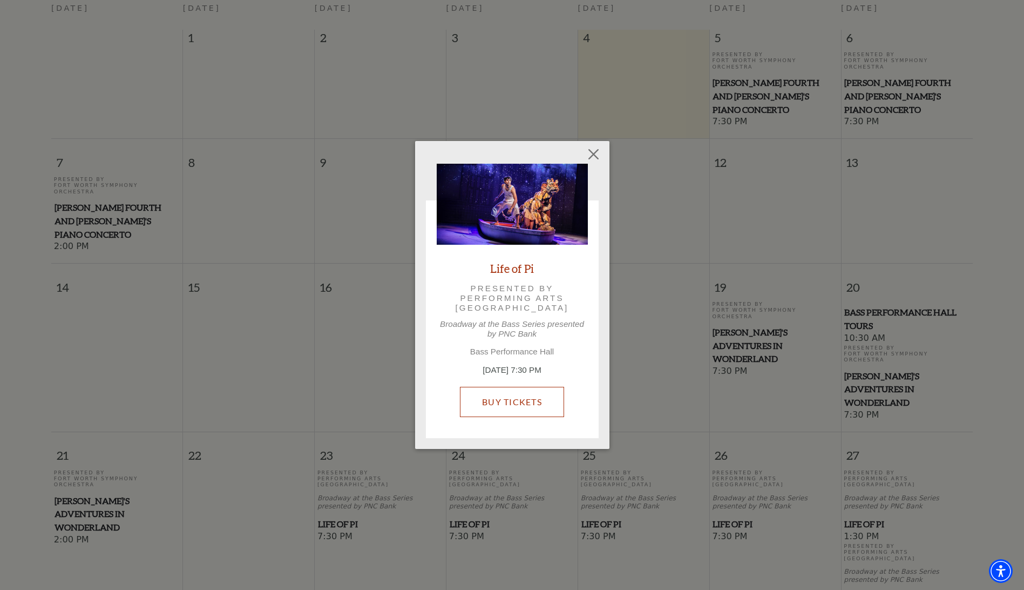
click at [514, 405] on link "Buy Tickets" at bounding box center [512, 402] width 104 height 30
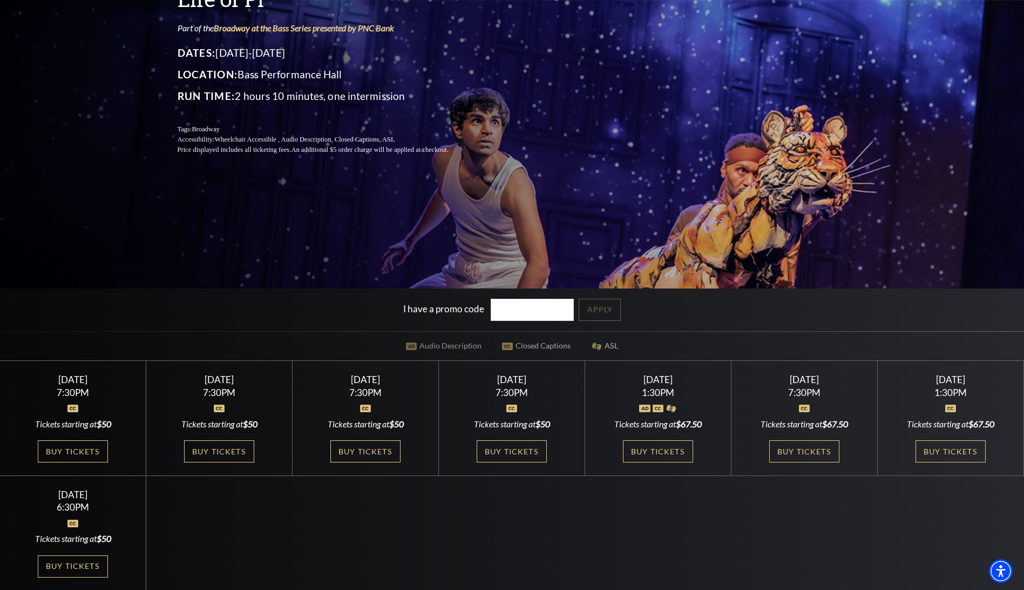
scroll to position [216, 0]
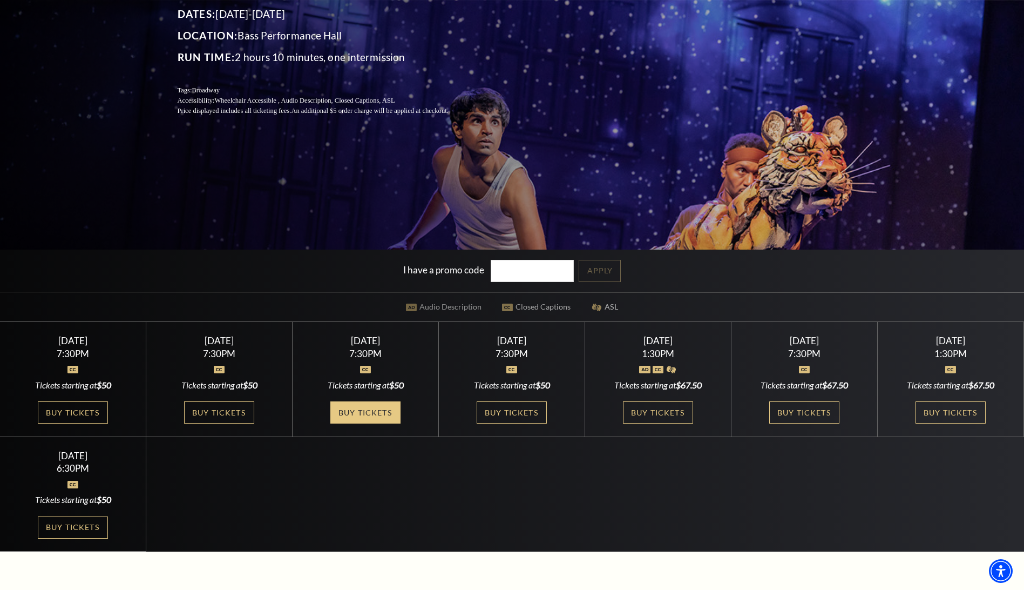
click at [362, 412] on link "Buy Tickets" at bounding box center [365, 412] width 70 height 22
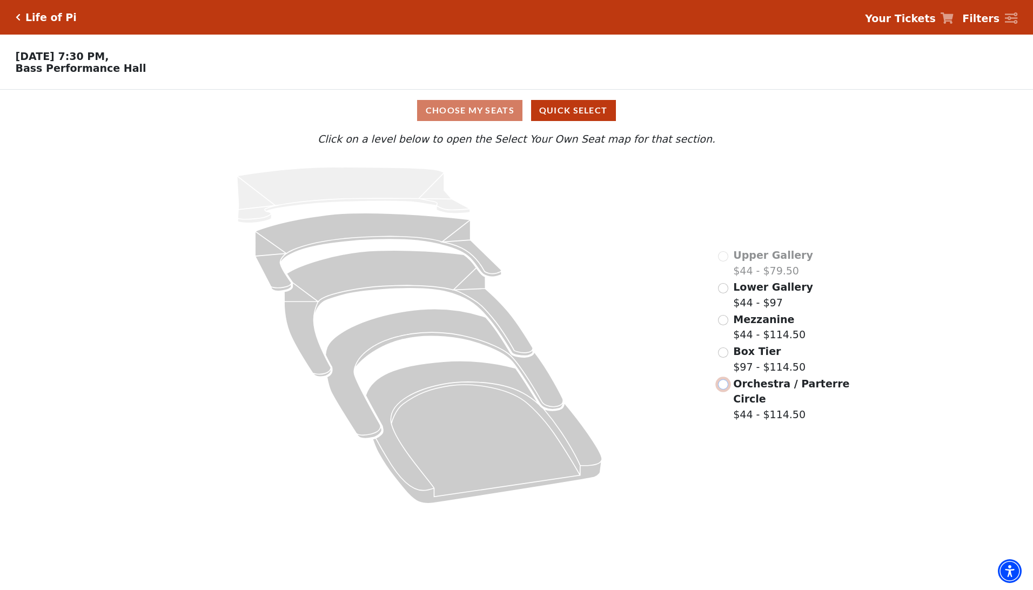
click at [725, 389] on input "Orchestra / Parterre Circle$44 - $114.50\a" at bounding box center [723, 384] width 10 height 10
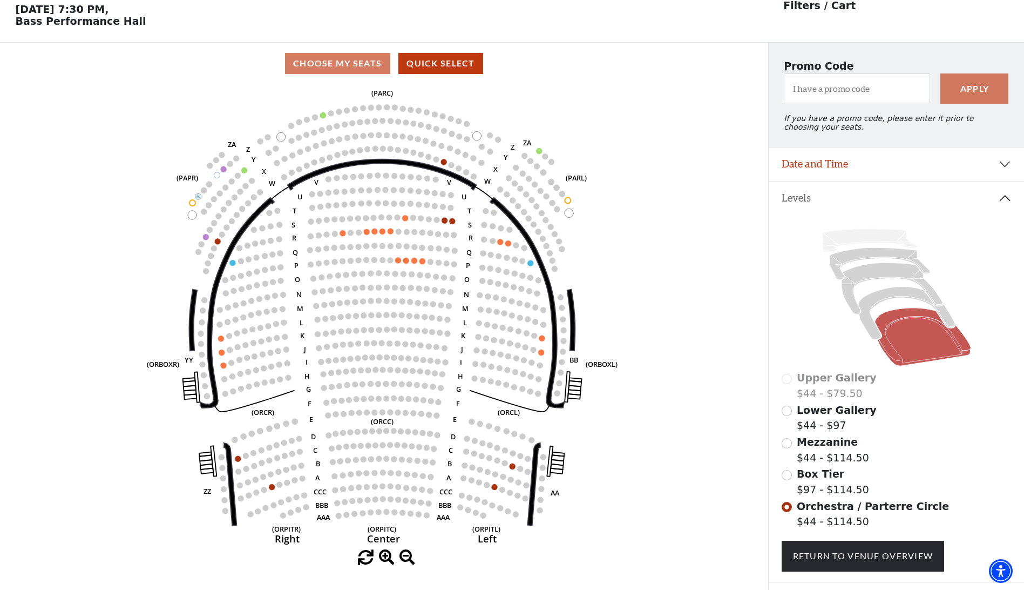
scroll to position [50, 0]
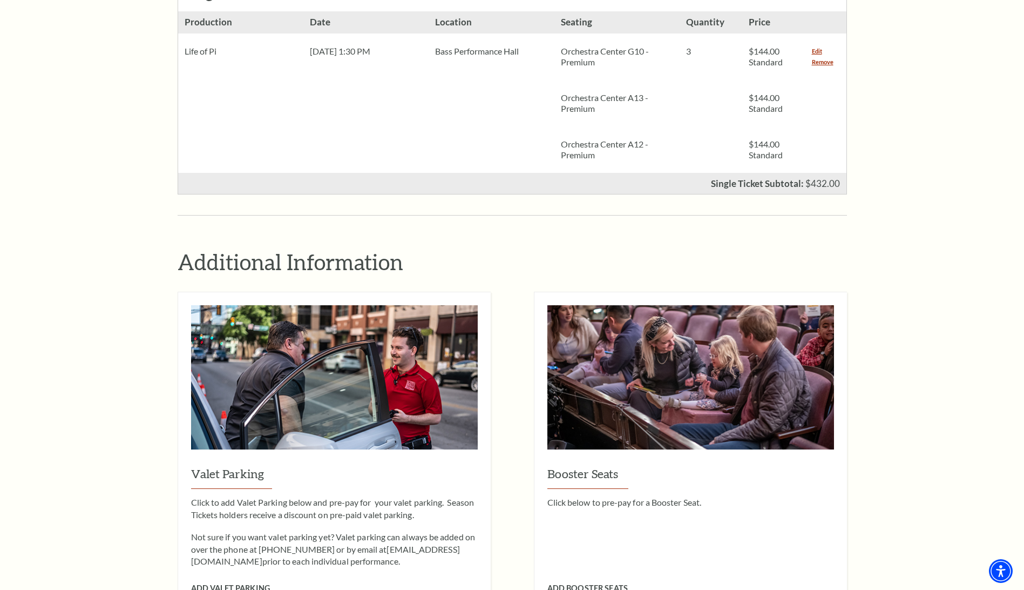
scroll to position [216, 0]
